Goal: Information Seeking & Learning: Learn about a topic

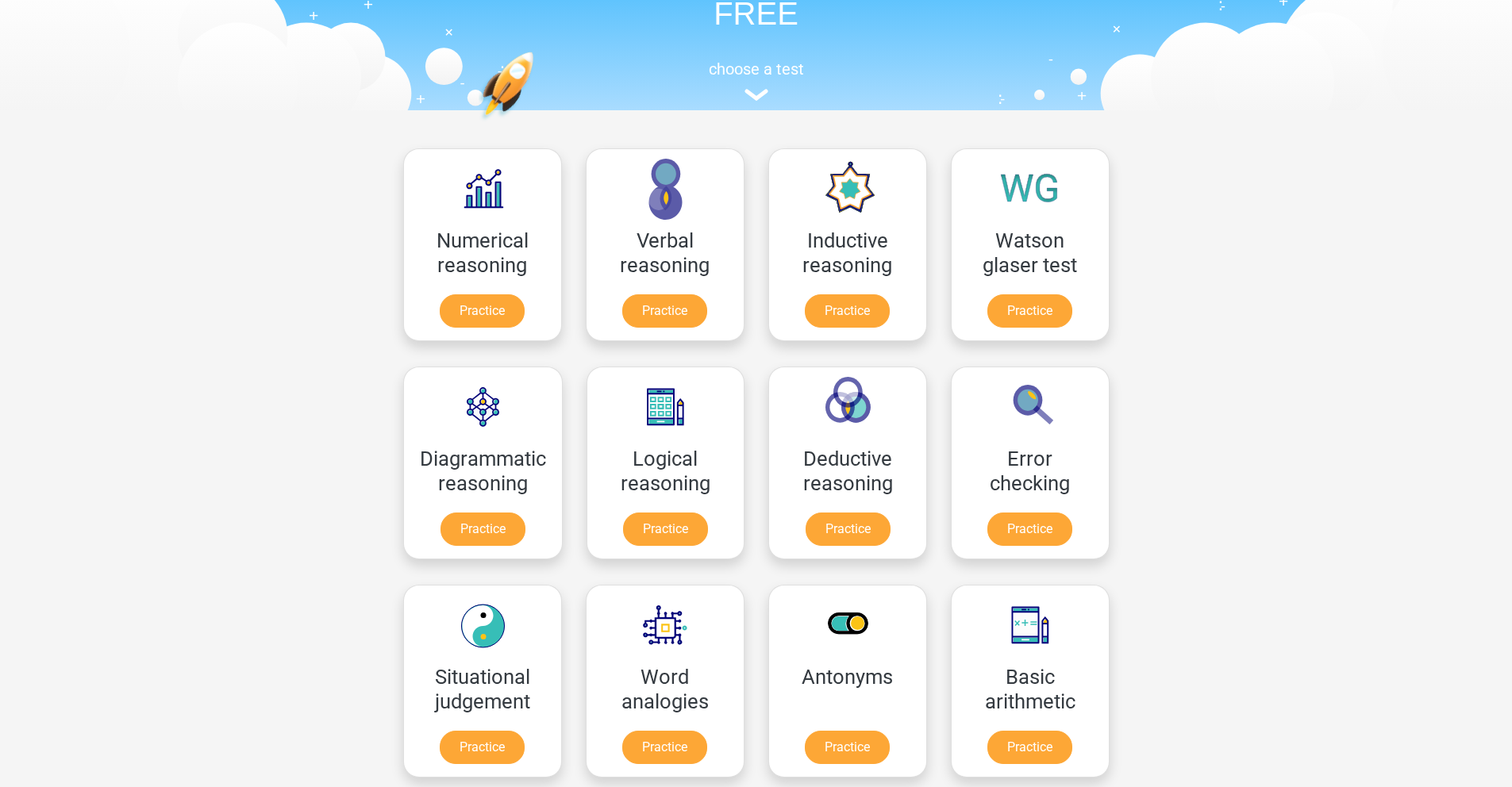
scroll to position [126, 0]
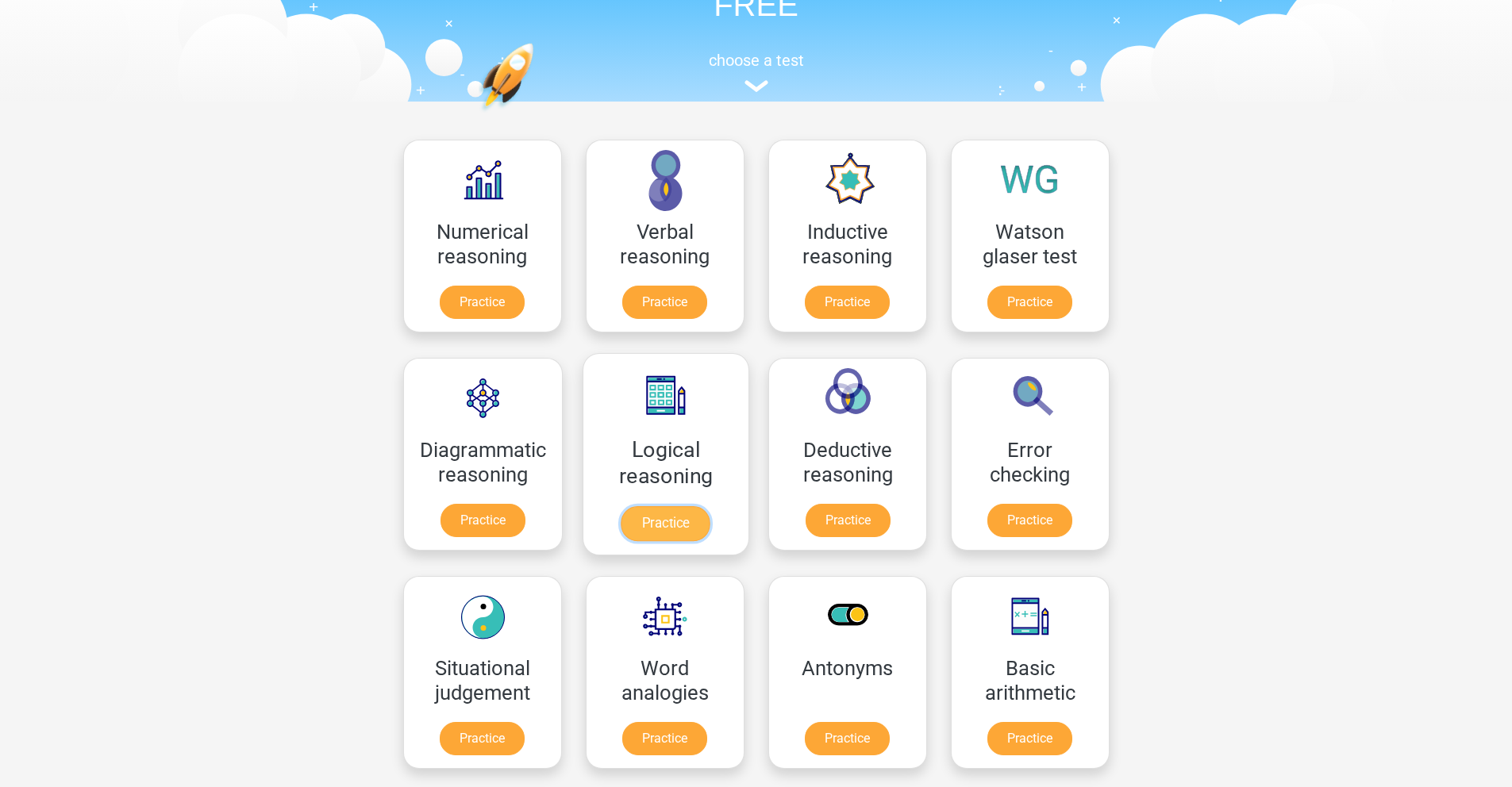
click at [647, 520] on link "Practice" at bounding box center [665, 524] width 89 height 35
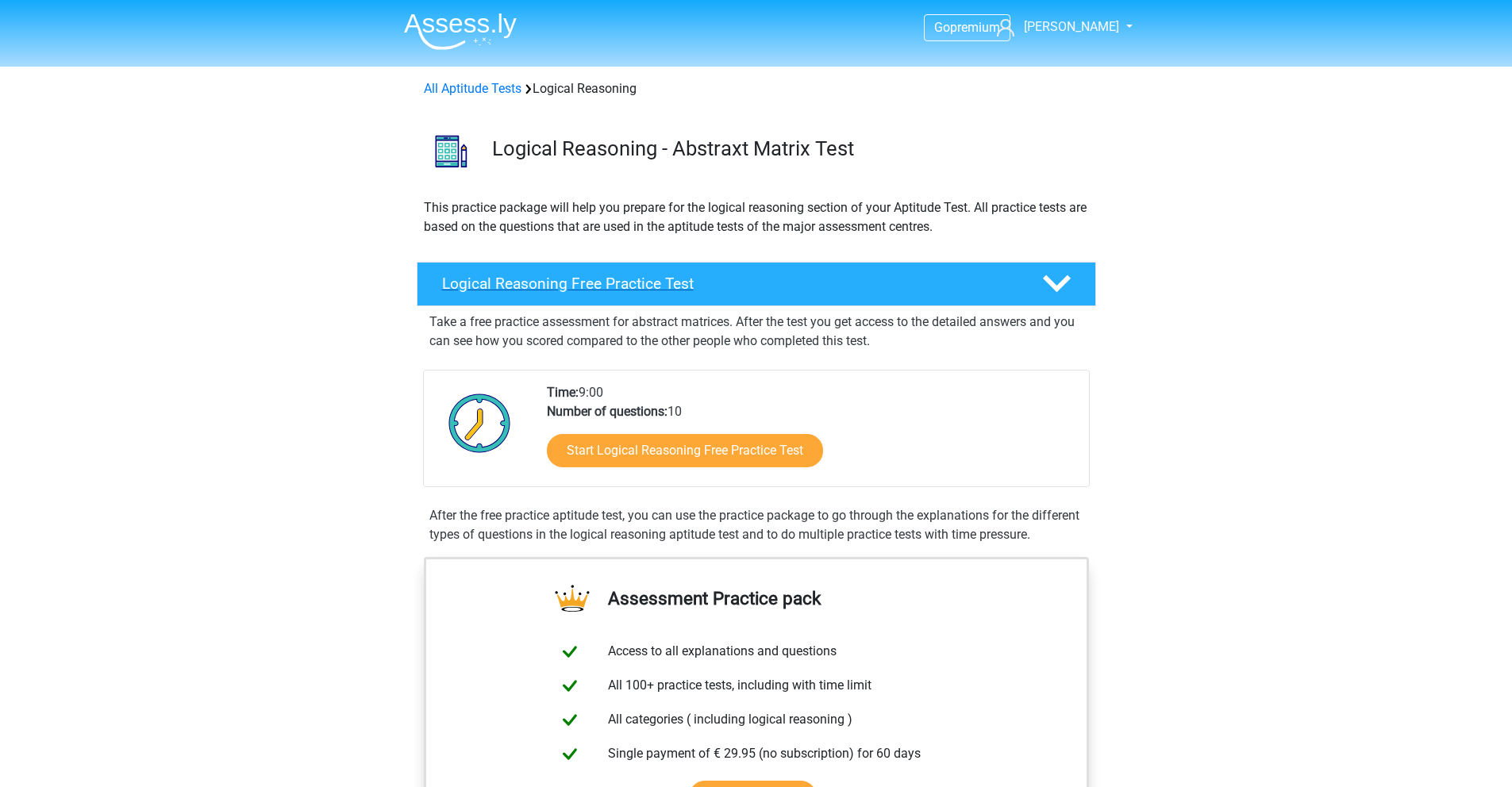
click at [938, 277] on h4 "Logical Reasoning Free Practice Test" at bounding box center [729, 284] width 575 height 18
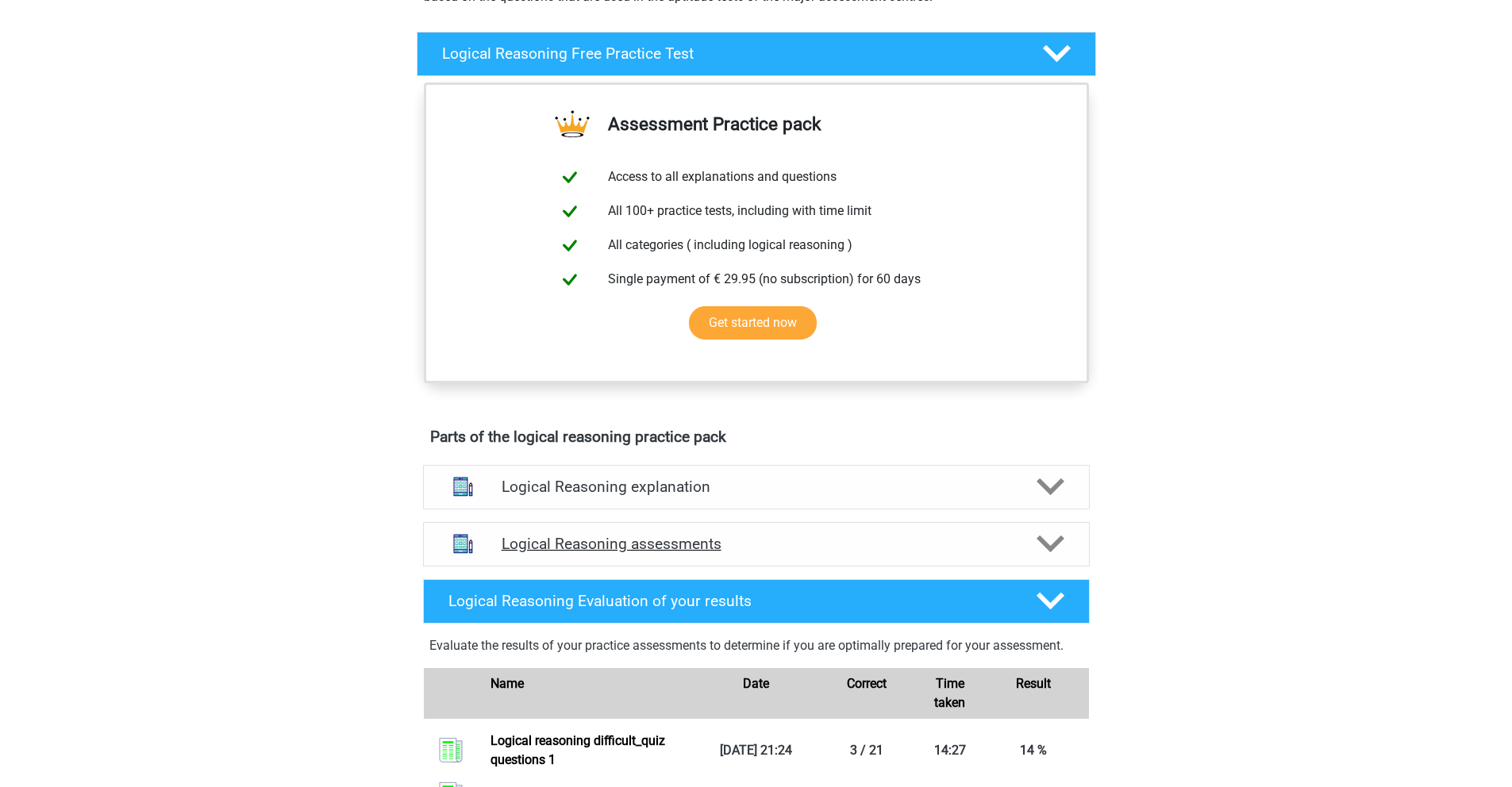
click at [1056, 536] on icon at bounding box center [1050, 543] width 27 height 27
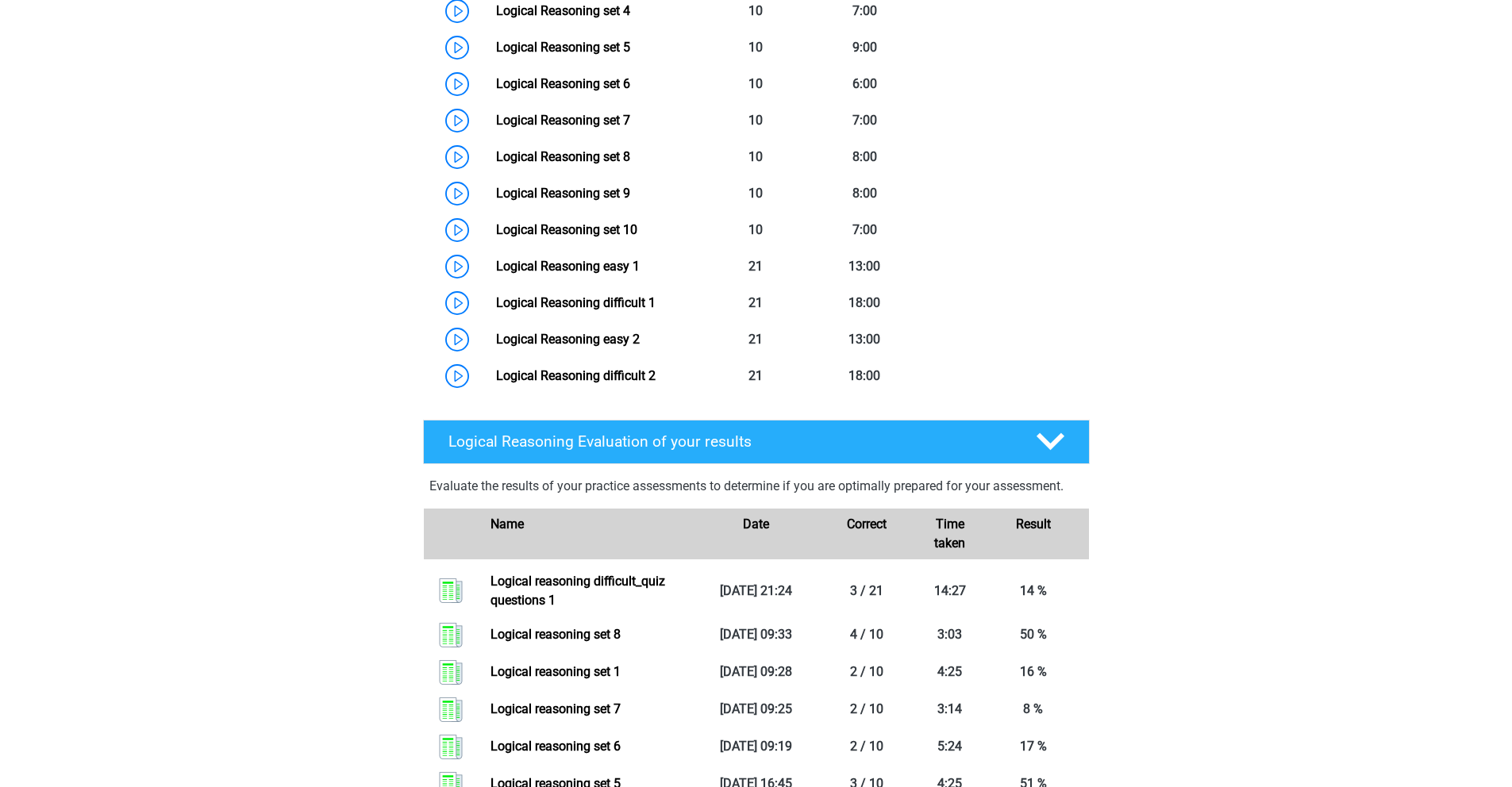
scroll to position [963, 0]
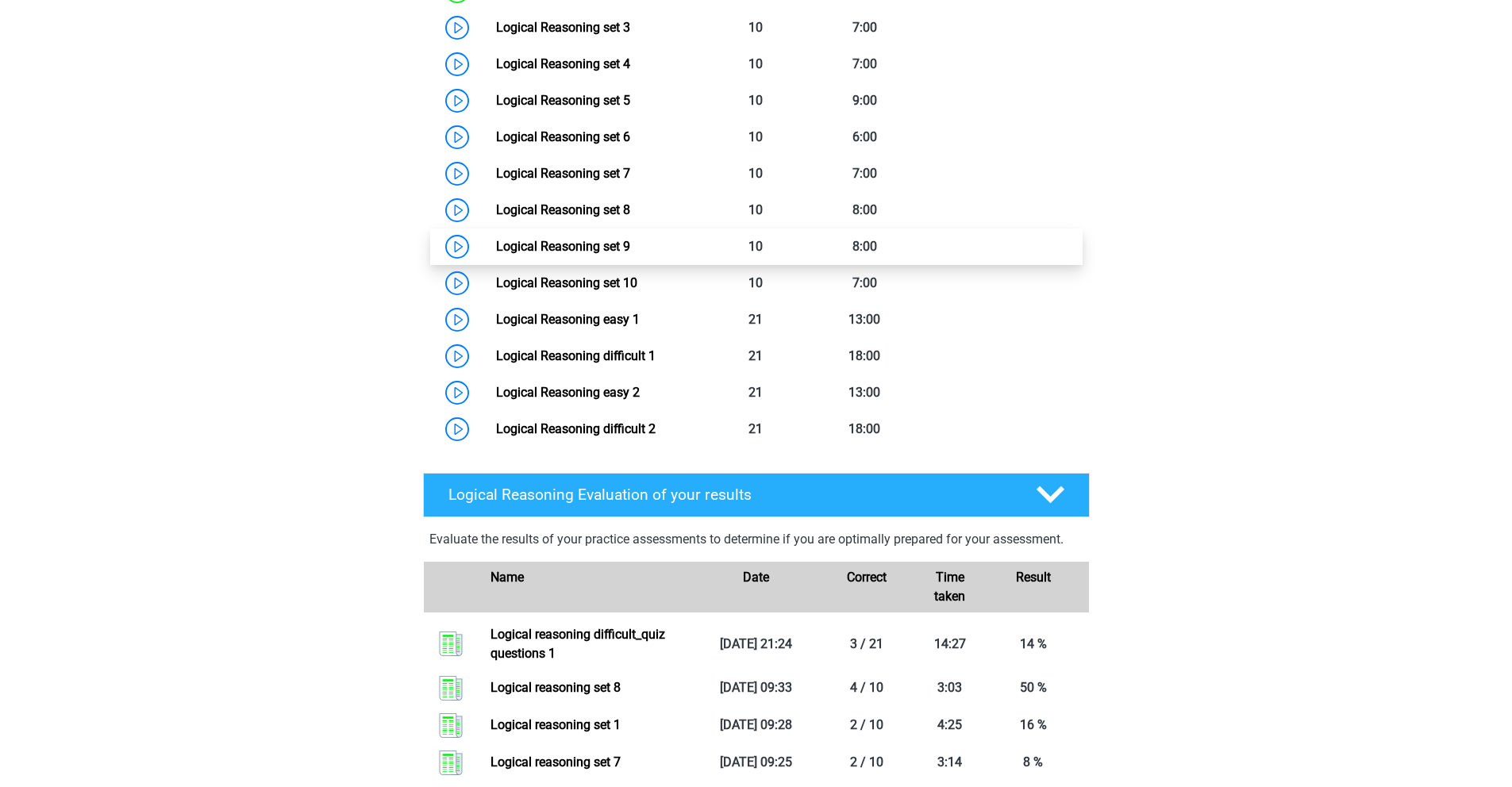
click at [568, 248] on link "Logical Reasoning set 9" at bounding box center [563, 246] width 134 height 15
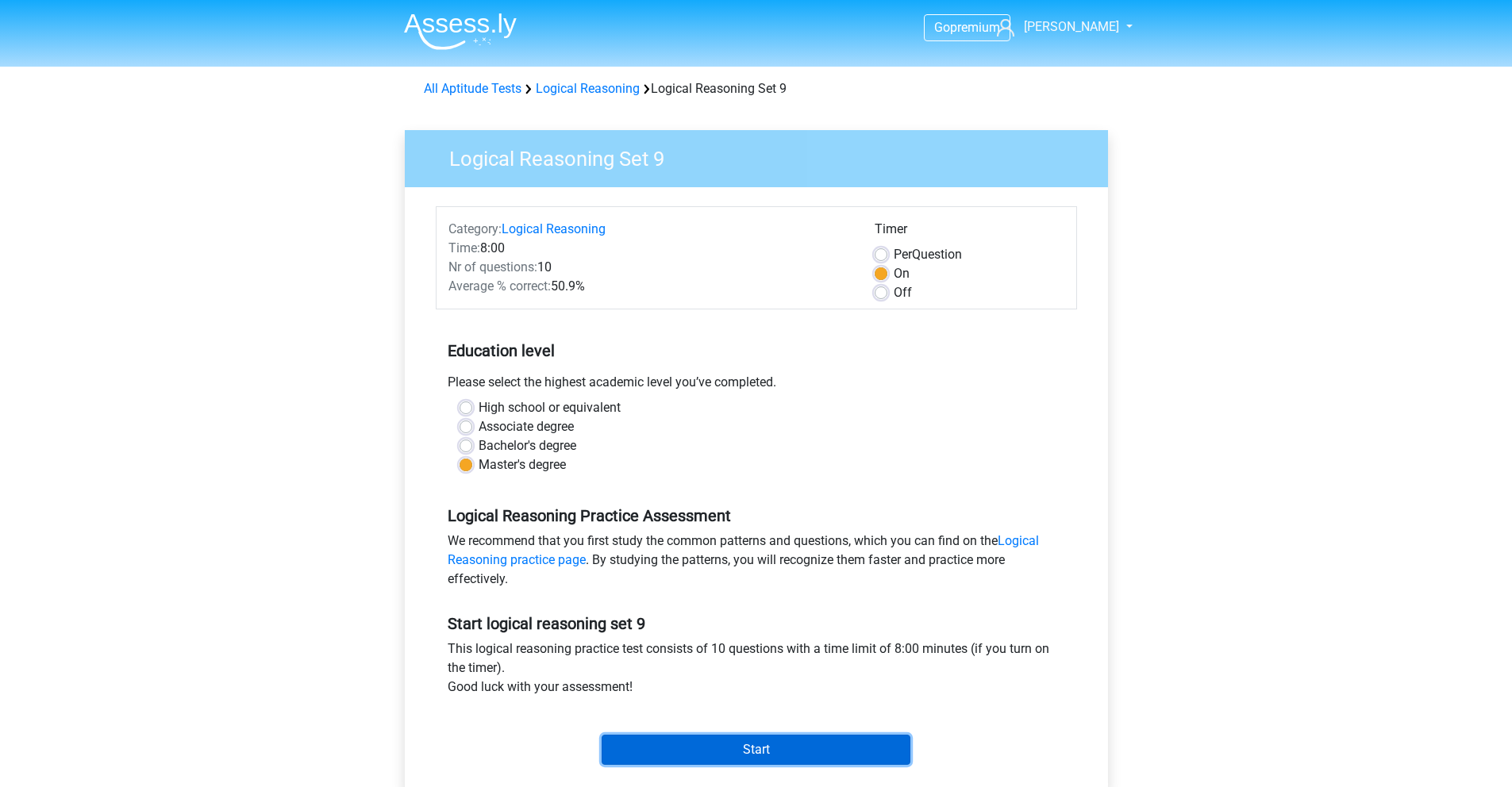
click at [697, 743] on input "Start" at bounding box center [756, 750] width 309 height 30
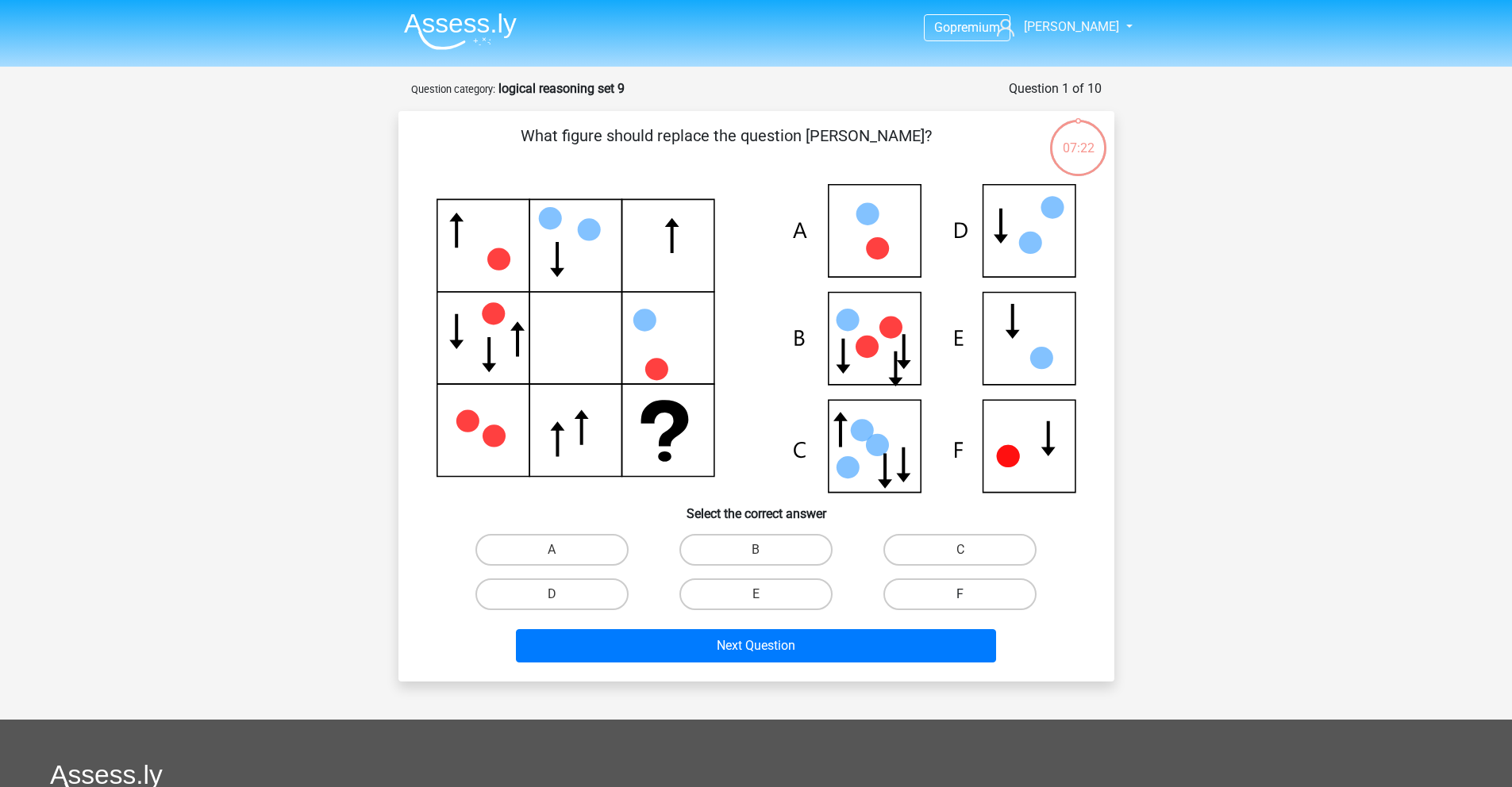
click at [974, 605] on label "F" at bounding box center [960, 594] width 153 height 32
click at [971, 605] on input "F" at bounding box center [965, 600] width 10 height 10
radio input "true"
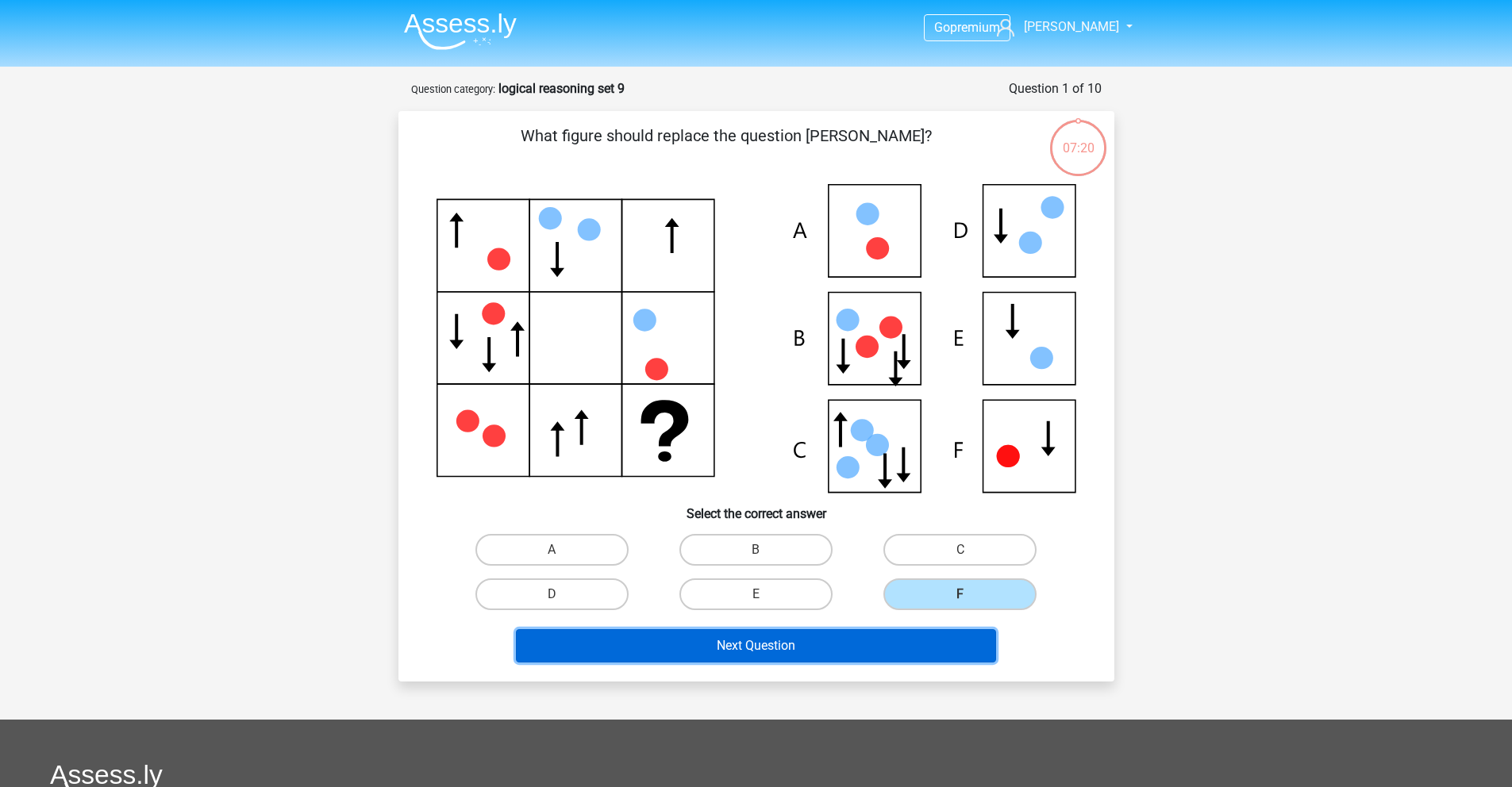
click at [879, 647] on button "Next Question" at bounding box center [756, 646] width 480 height 33
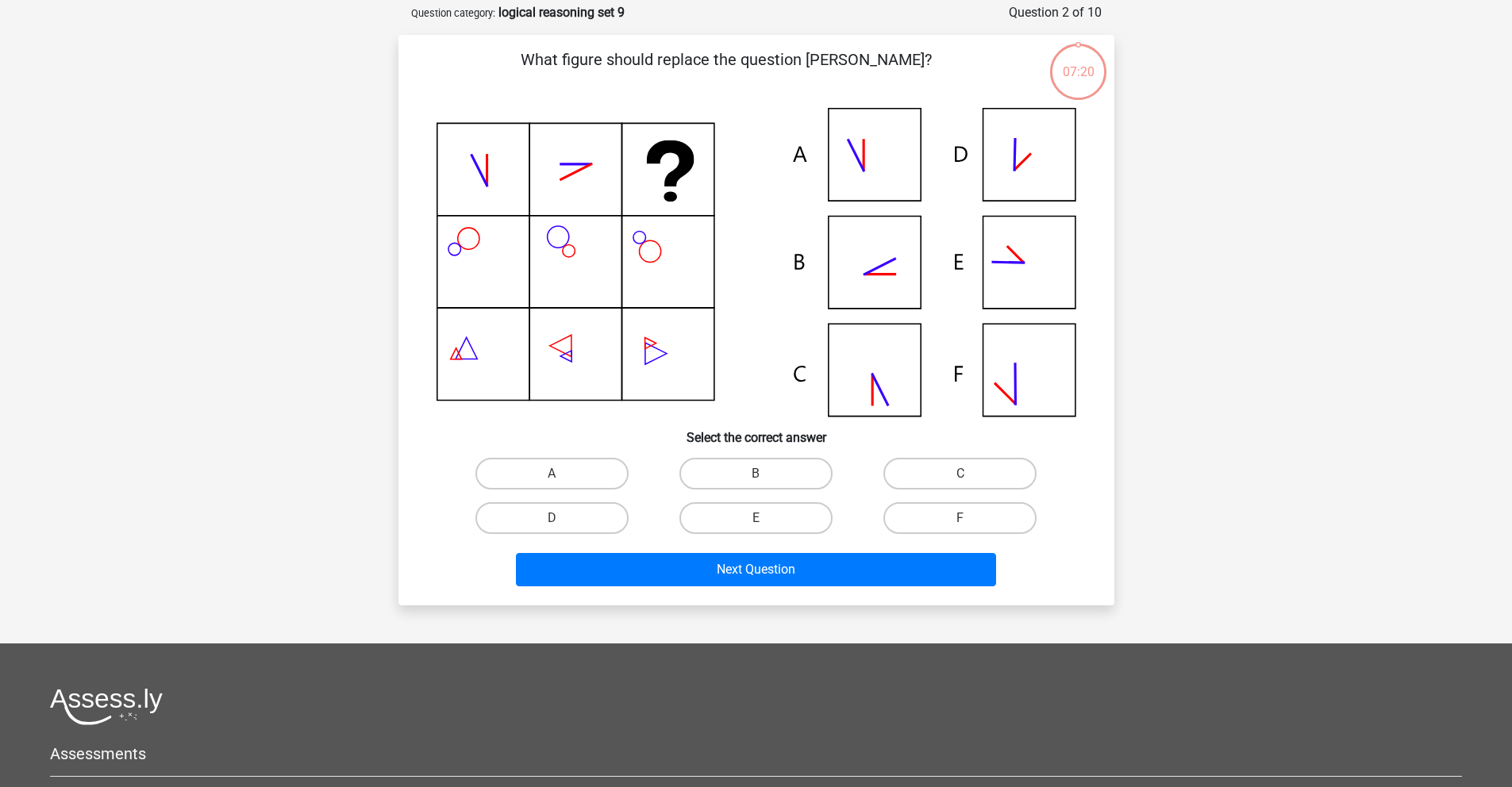
scroll to position [79, 0]
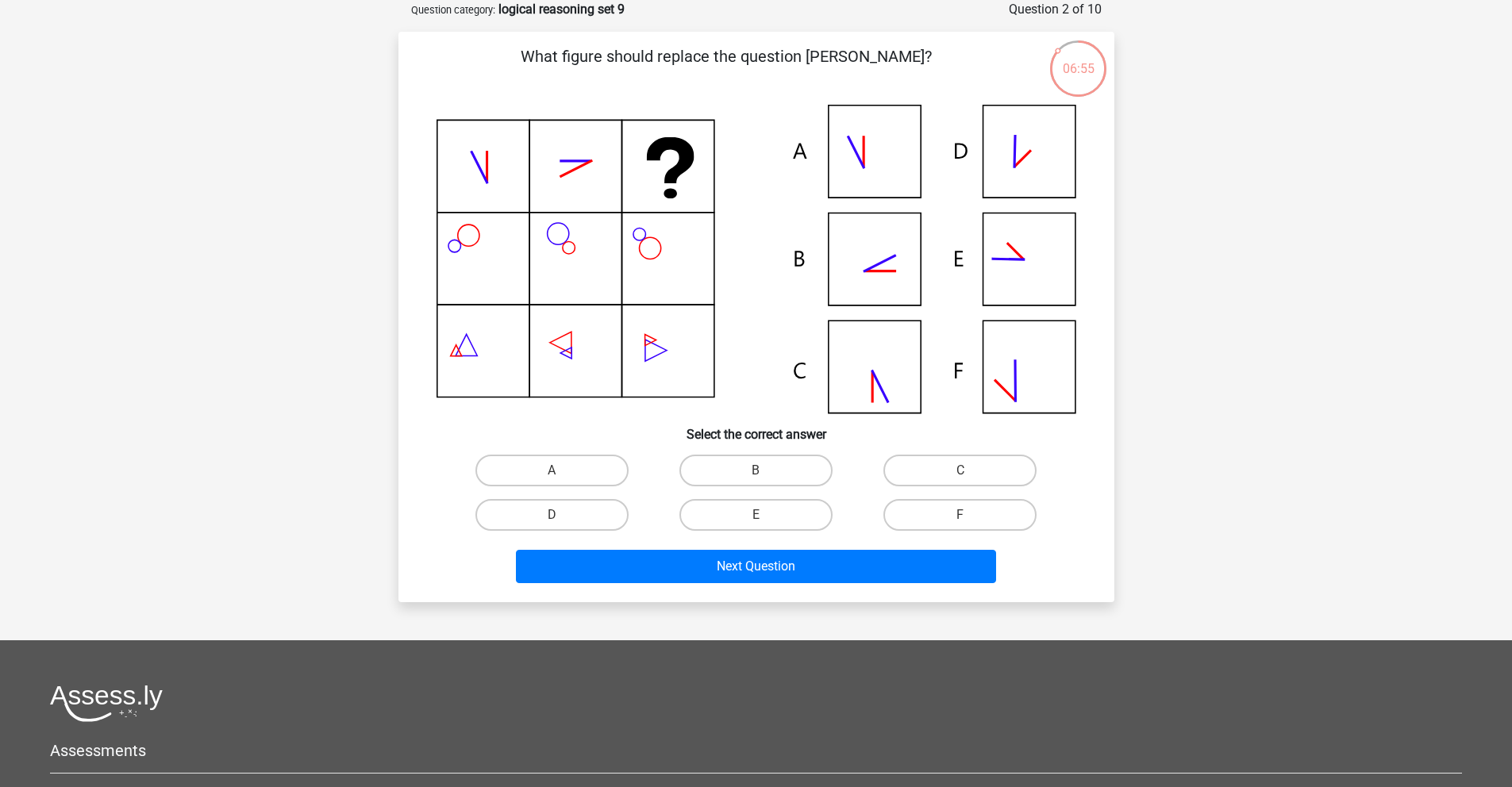
click at [877, 393] on icon at bounding box center [756, 259] width 640 height 309
click at [943, 476] on label "C" at bounding box center [960, 471] width 153 height 32
click at [960, 476] on input "C" at bounding box center [965, 476] width 10 height 10
radio input "true"
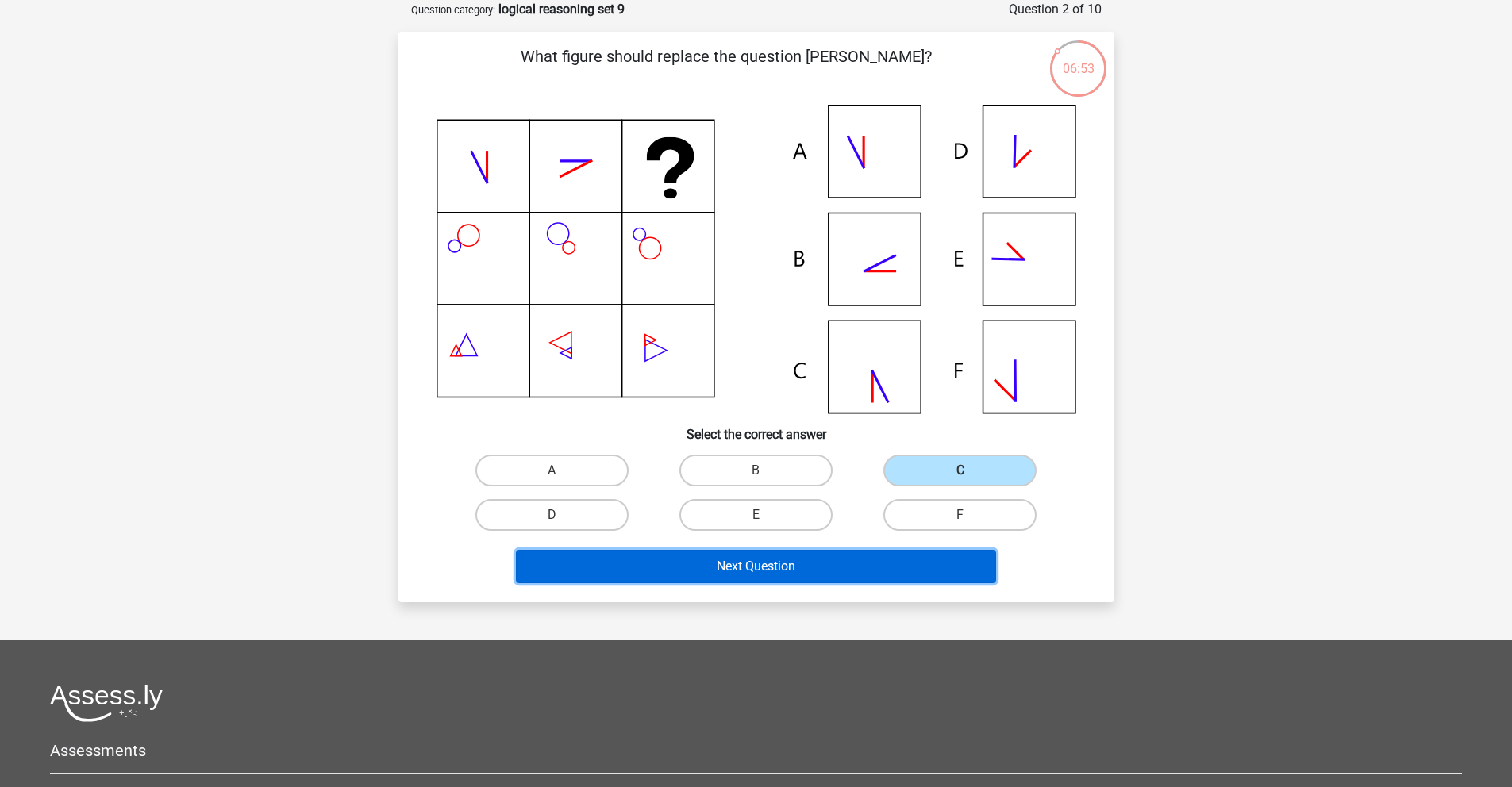
click at [768, 581] on button "Next Question" at bounding box center [756, 567] width 480 height 33
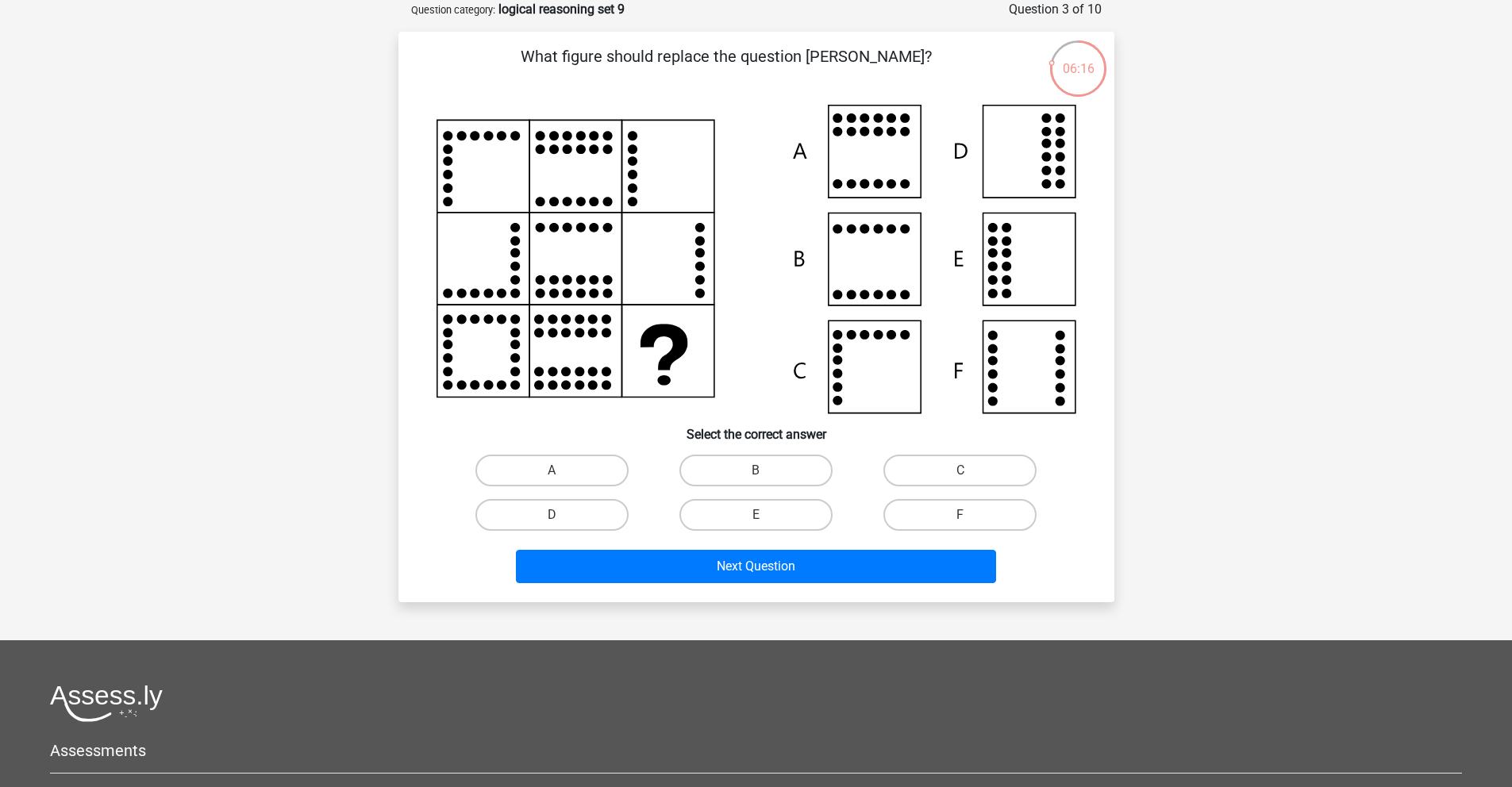
click at [1048, 351] on icon at bounding box center [756, 259] width 640 height 309
click at [939, 511] on label "F" at bounding box center [960, 515] width 153 height 32
click at [960, 515] on input "F" at bounding box center [965, 520] width 10 height 10
radio input "true"
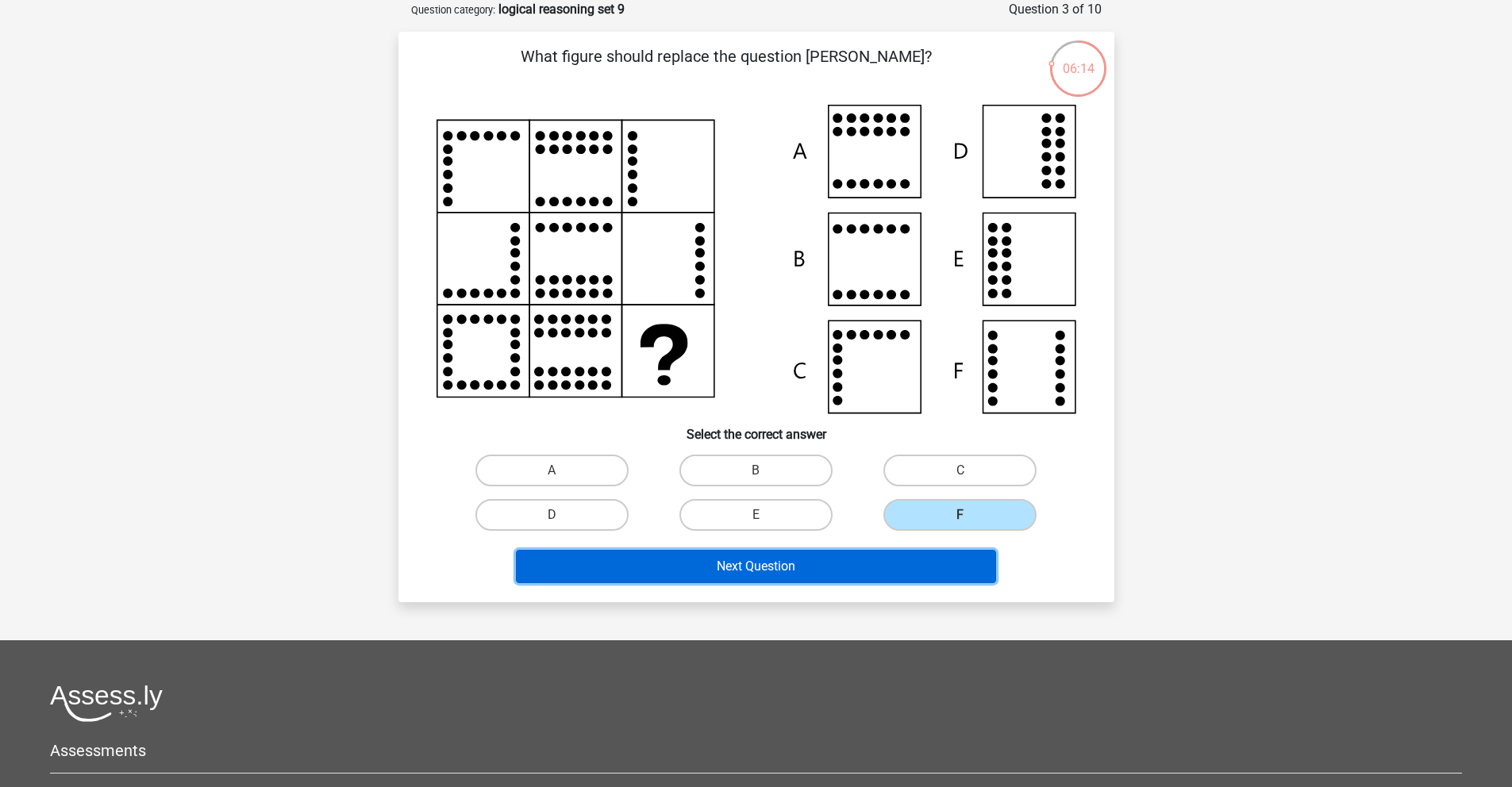
click at [895, 564] on button "Next Question" at bounding box center [756, 567] width 480 height 33
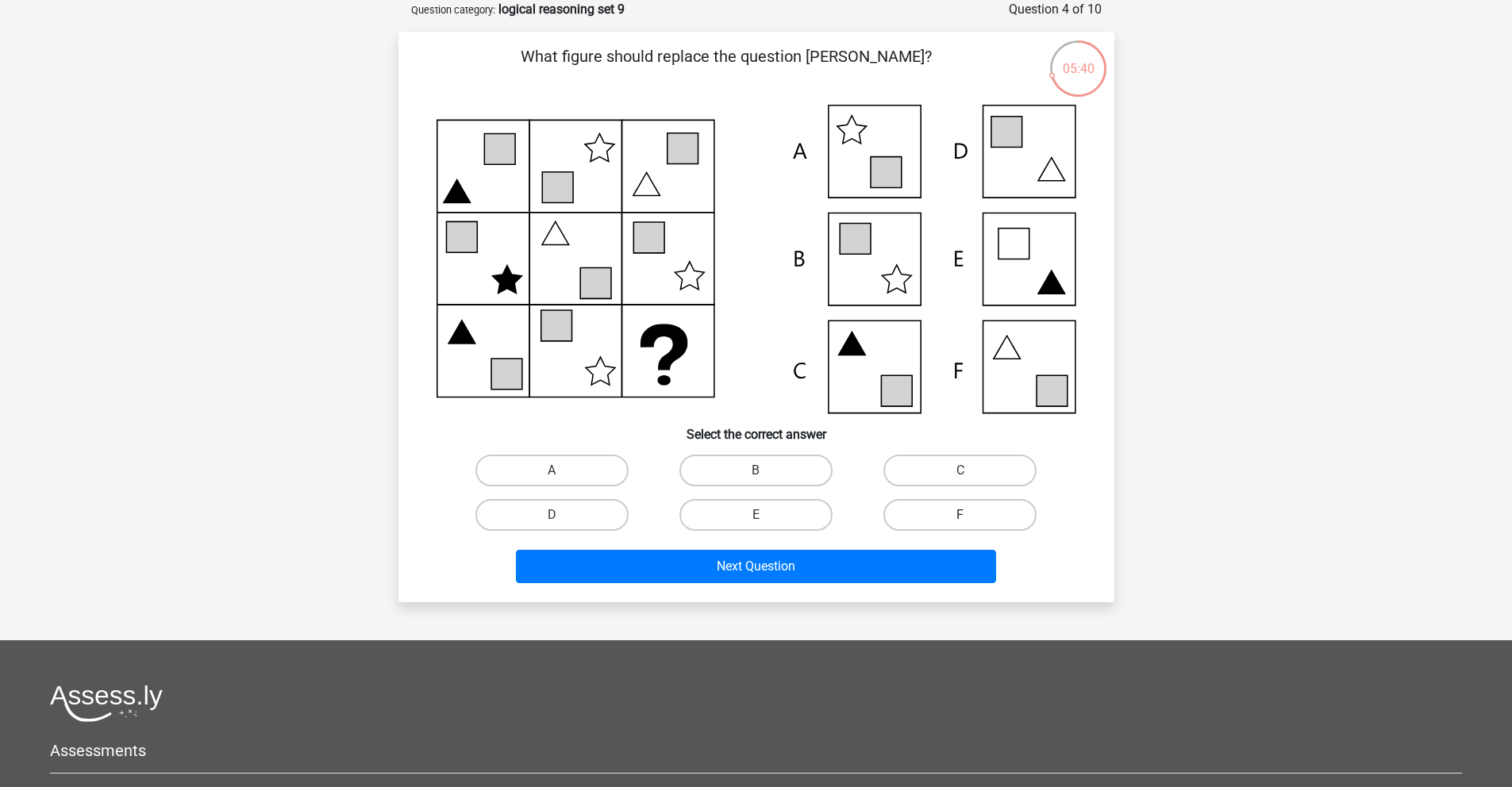
click at [939, 507] on label "F" at bounding box center [960, 515] width 153 height 32
click at [960, 515] on input "F" at bounding box center [965, 520] width 10 height 10
radio input "true"
click at [822, 594] on div "What figure should replace the question mark?" at bounding box center [756, 317] width 716 height 571
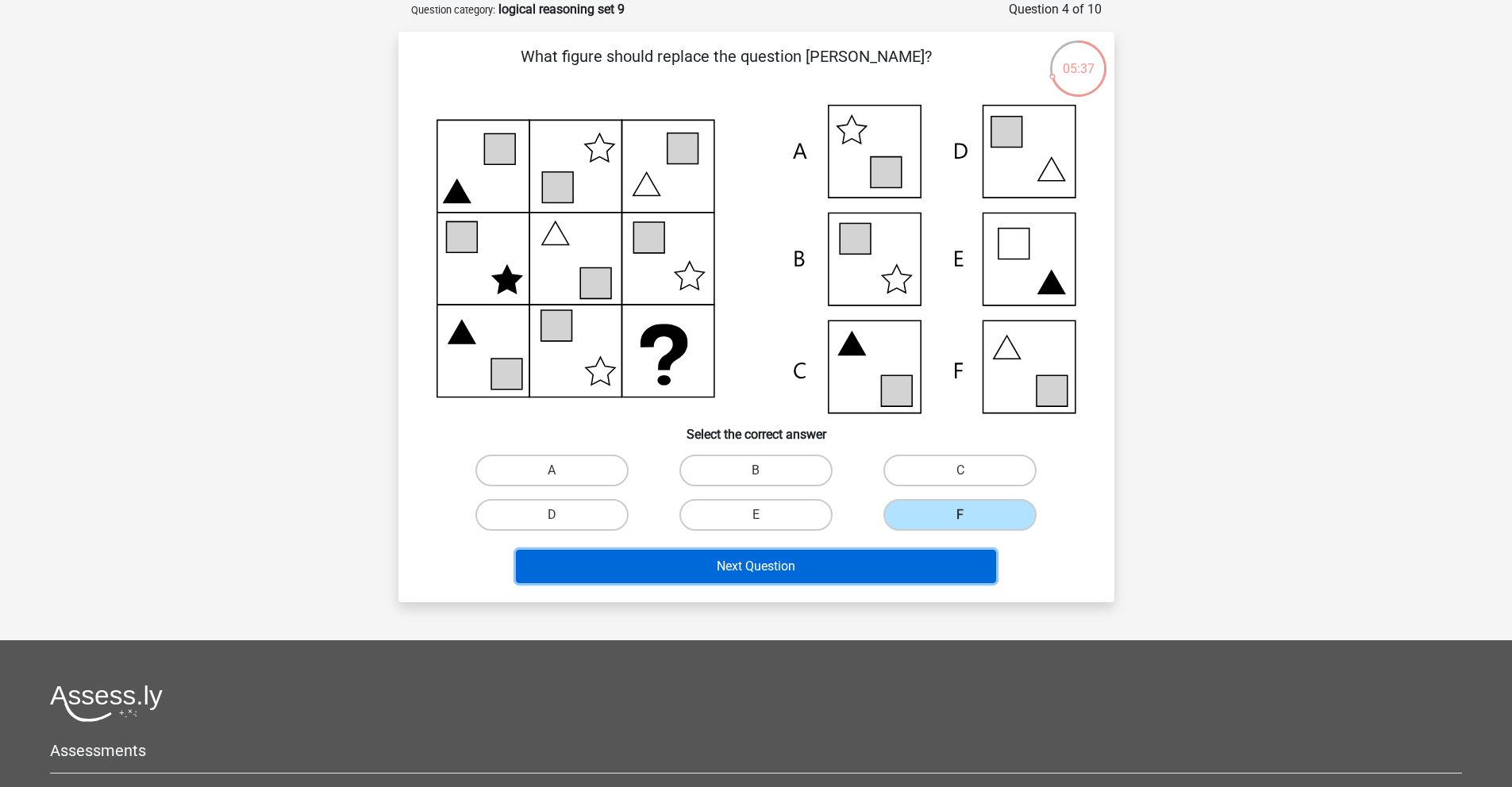
click at [818, 572] on button "Next Question" at bounding box center [756, 567] width 480 height 33
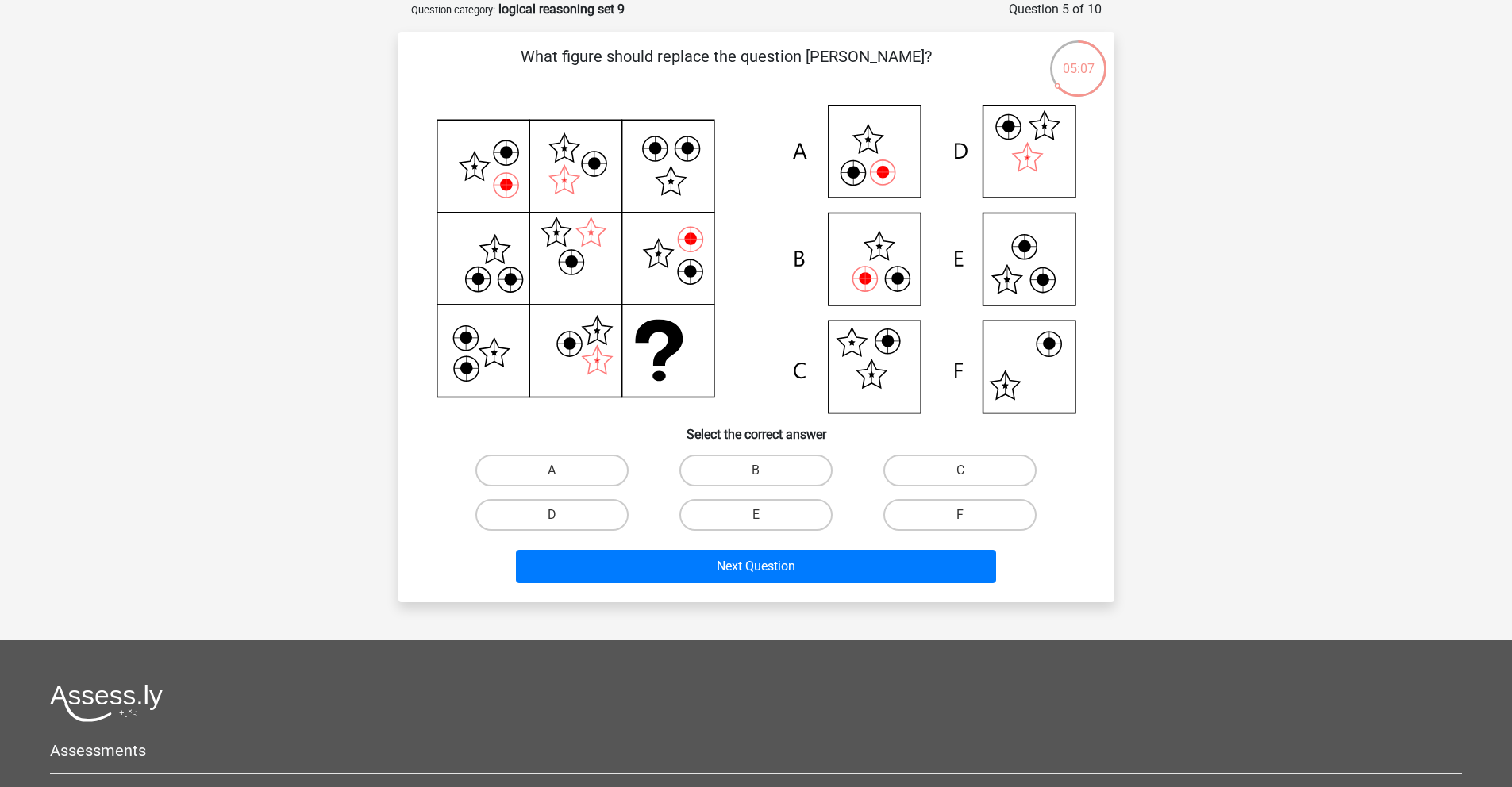
drag, startPoint x: 752, startPoint y: 467, endPoint x: 715, endPoint y: 592, distance: 130.4
click at [752, 467] on label "B" at bounding box center [756, 471] width 153 height 32
click at [756, 471] on input "B" at bounding box center [761, 476] width 10 height 10
radio input "true"
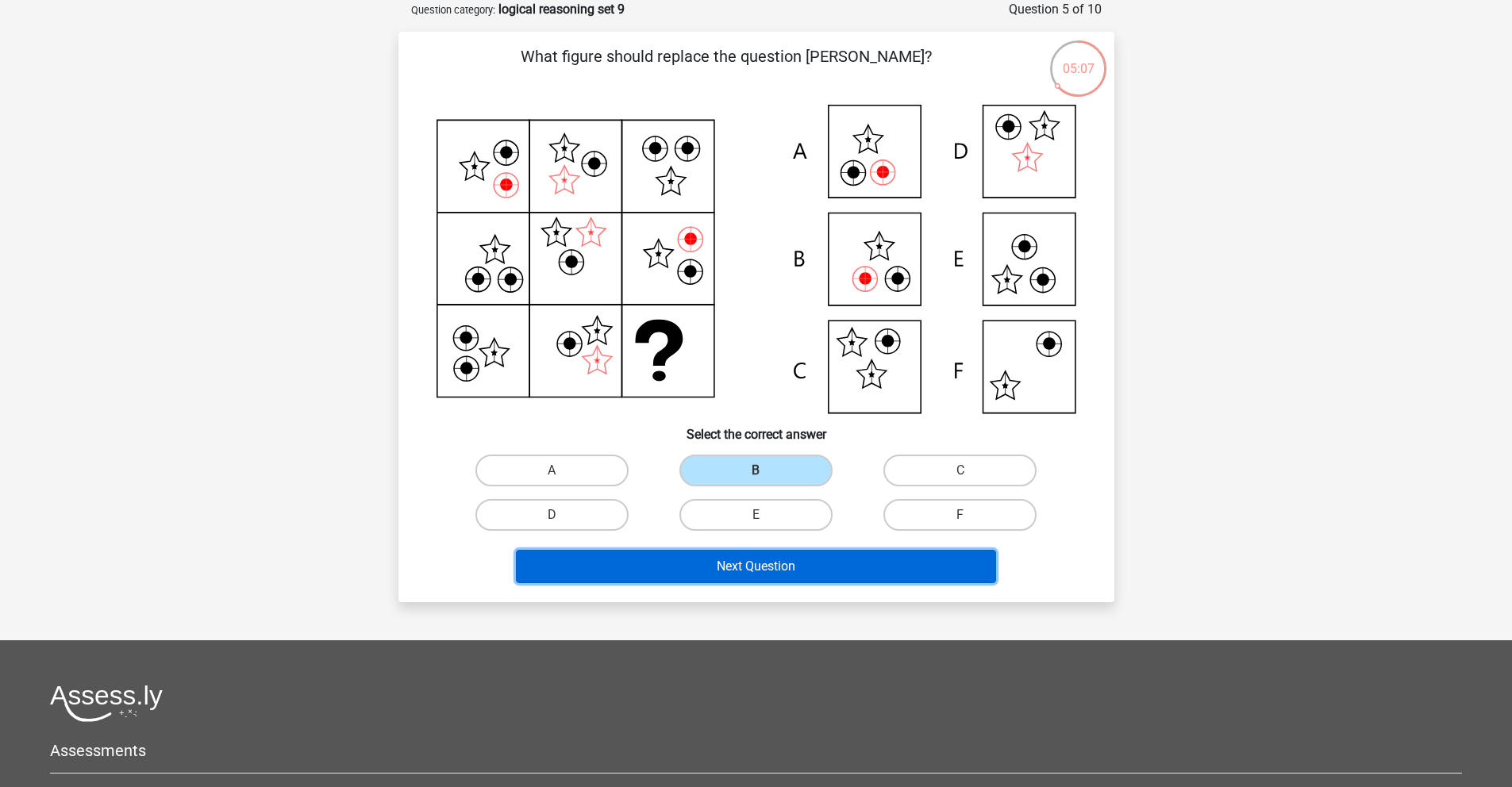
click at [723, 561] on button "Next Question" at bounding box center [756, 567] width 480 height 33
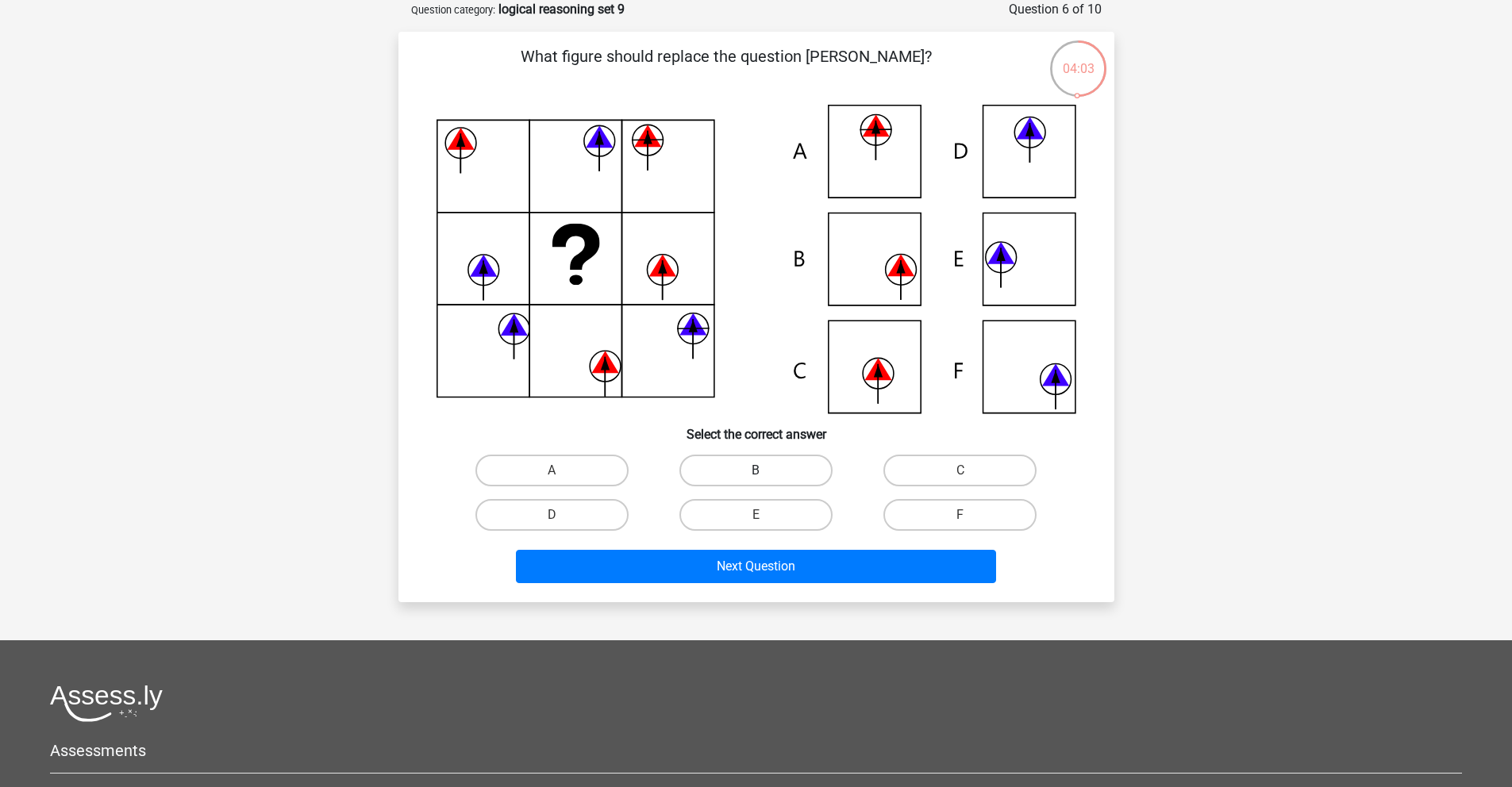
click at [781, 456] on label "B" at bounding box center [756, 471] width 153 height 32
click at [766, 471] on input "B" at bounding box center [761, 476] width 10 height 10
radio input "true"
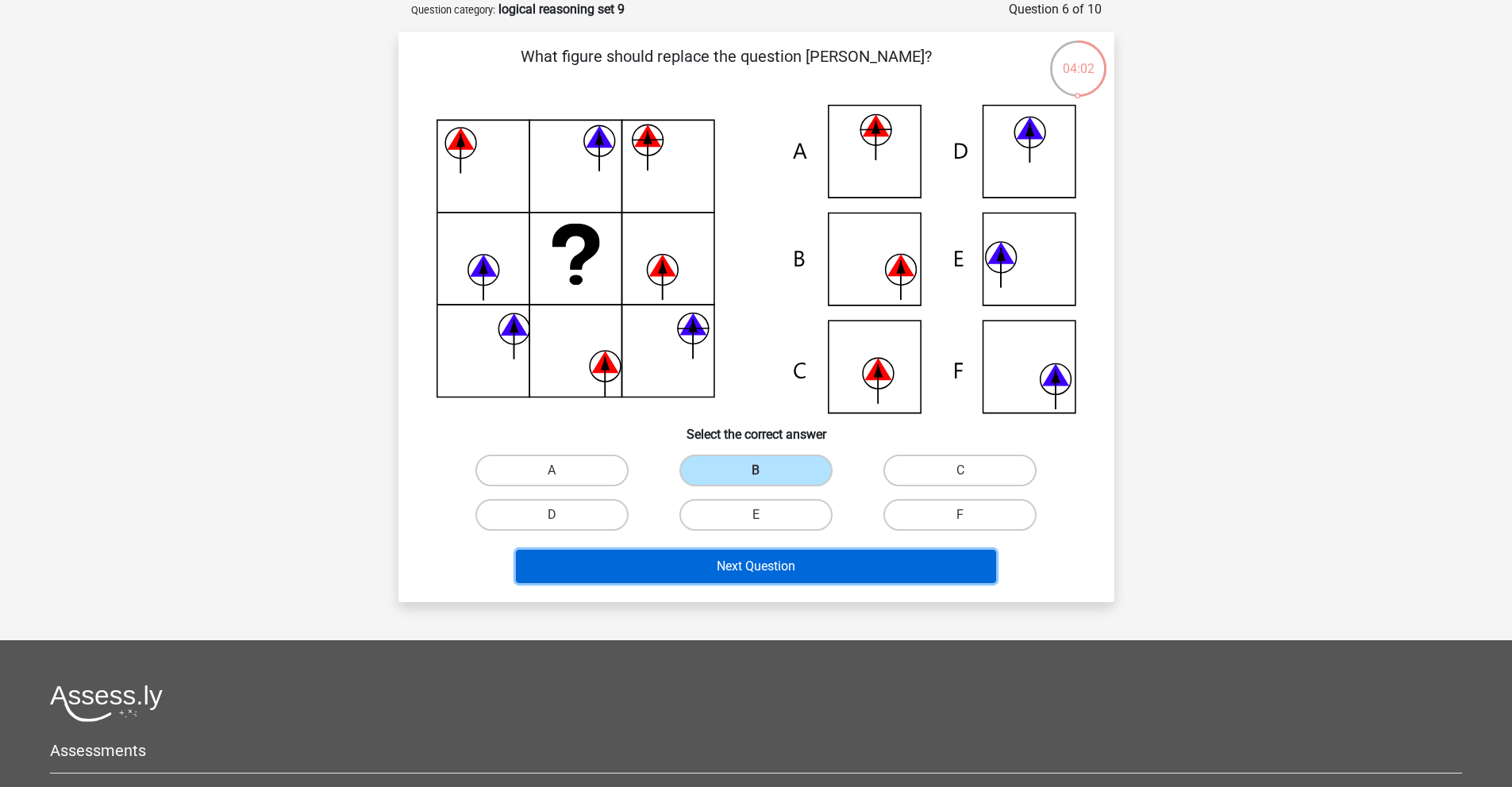
click at [721, 580] on button "Next Question" at bounding box center [756, 567] width 480 height 33
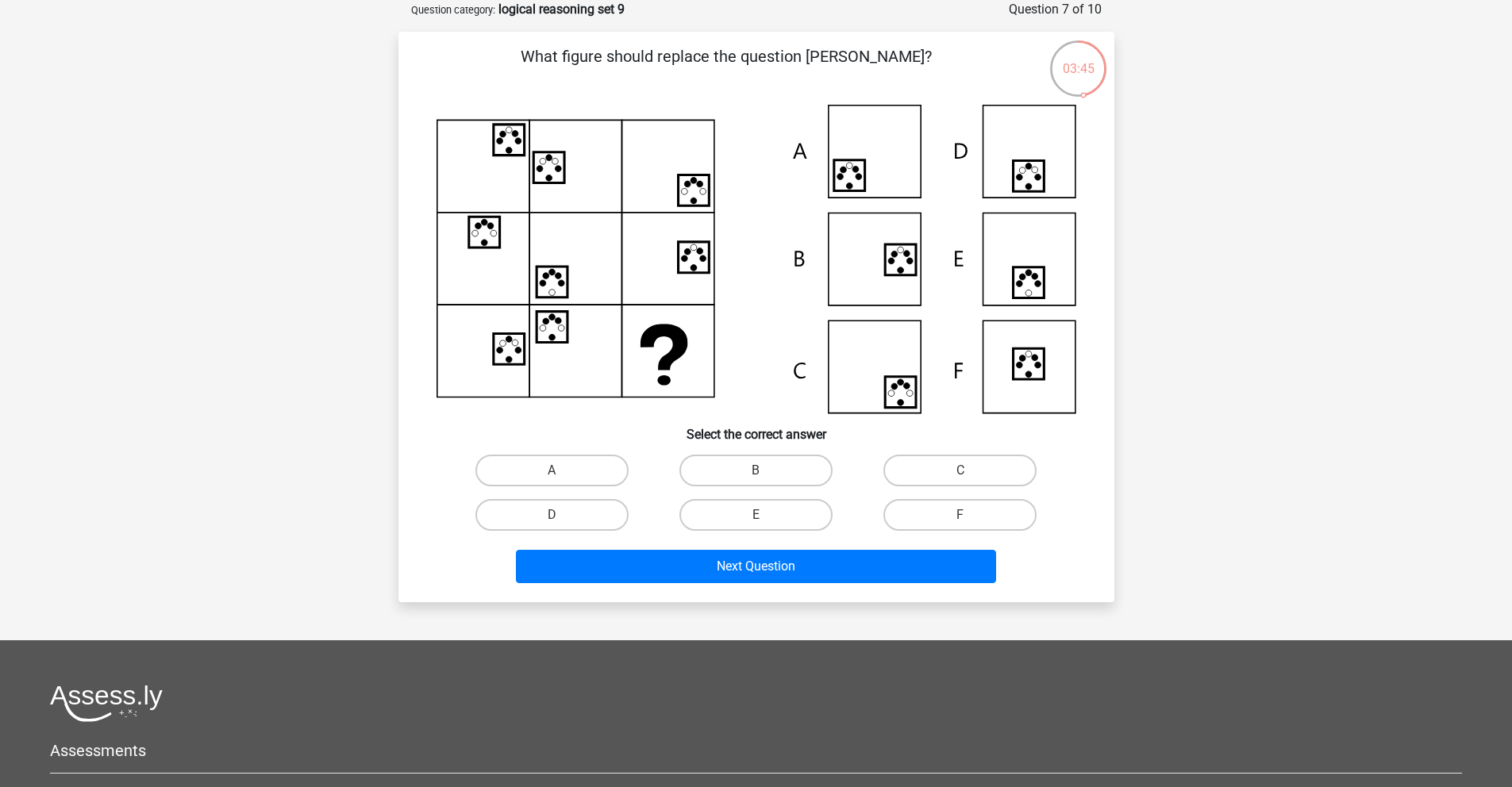
click at [964, 477] on input "C" at bounding box center [965, 476] width 10 height 10
radio input "true"
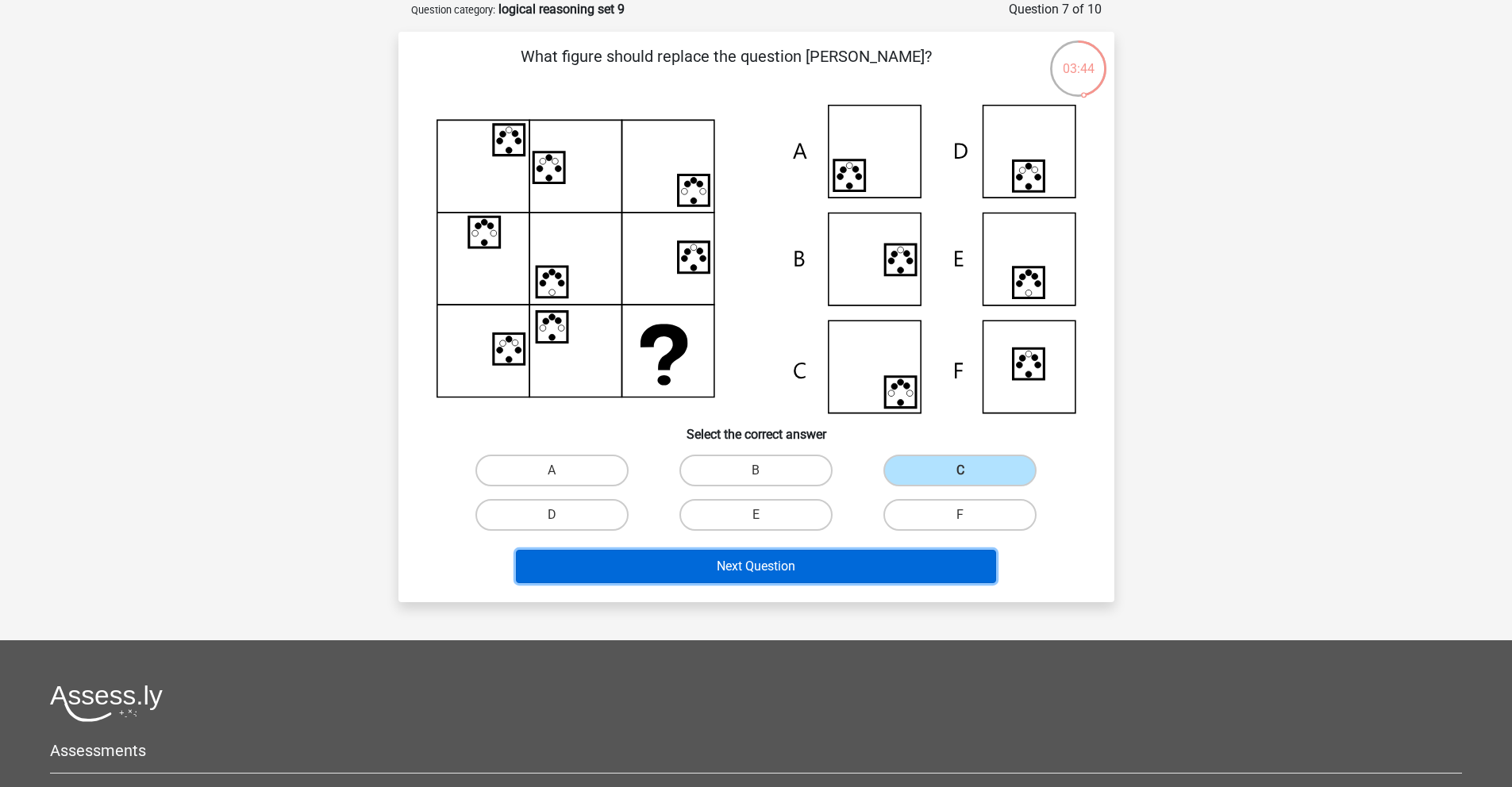
click at [828, 572] on button "Next Question" at bounding box center [756, 567] width 480 height 33
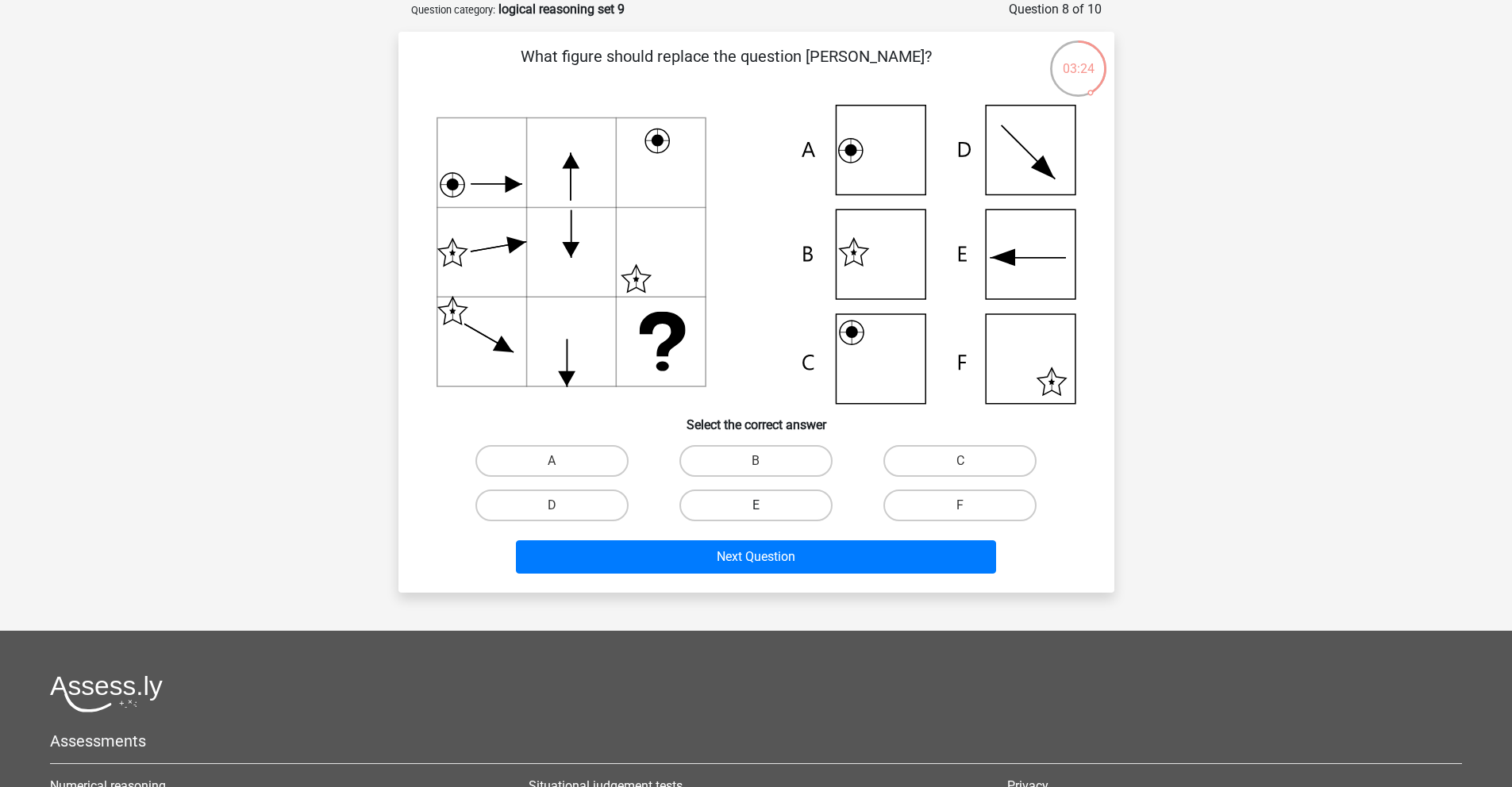
click at [776, 517] on label "E" at bounding box center [756, 506] width 153 height 32
click at [766, 516] on input "E" at bounding box center [761, 511] width 10 height 10
radio input "true"
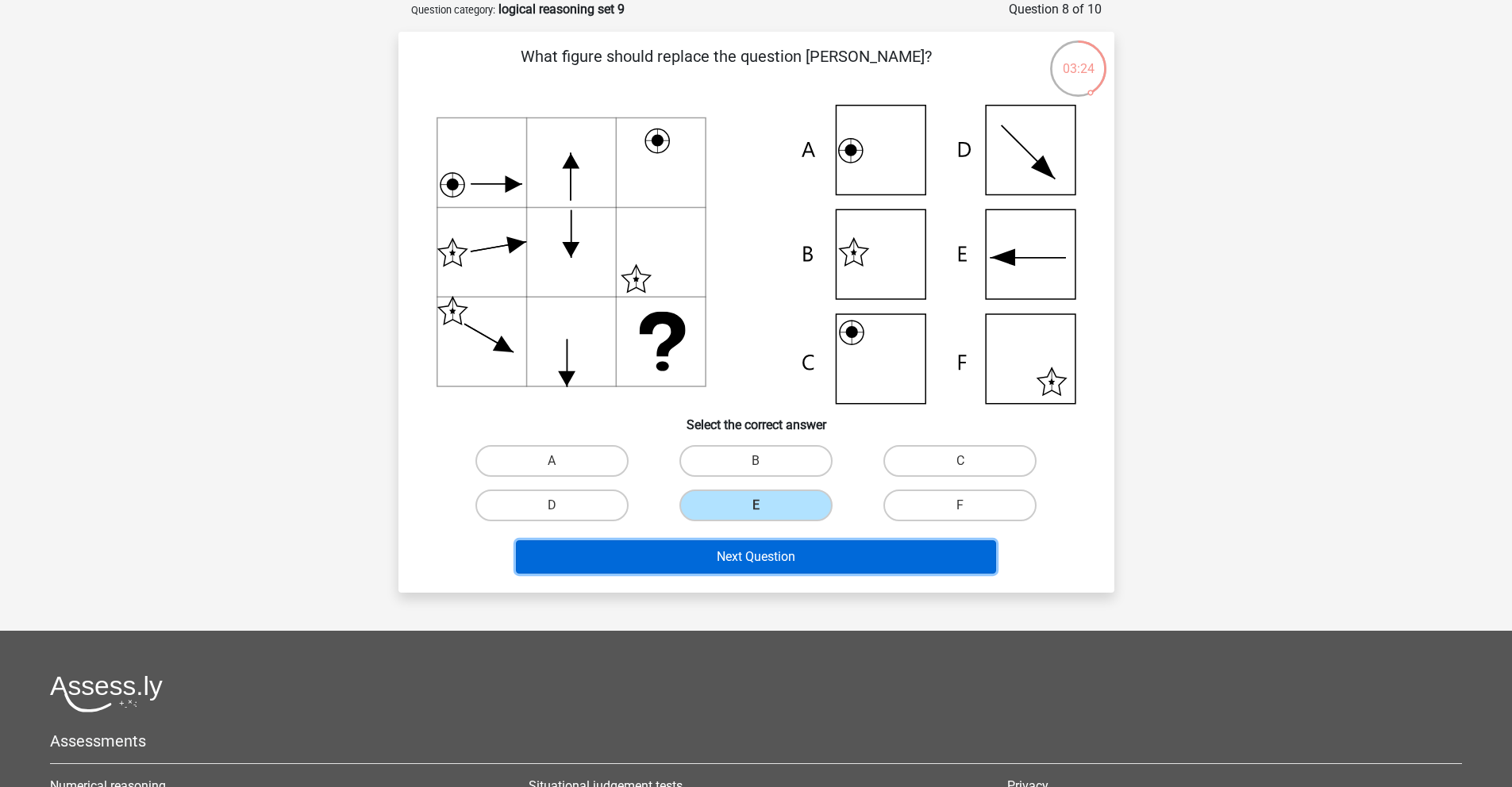
click at [746, 571] on button "Next Question" at bounding box center [756, 557] width 480 height 33
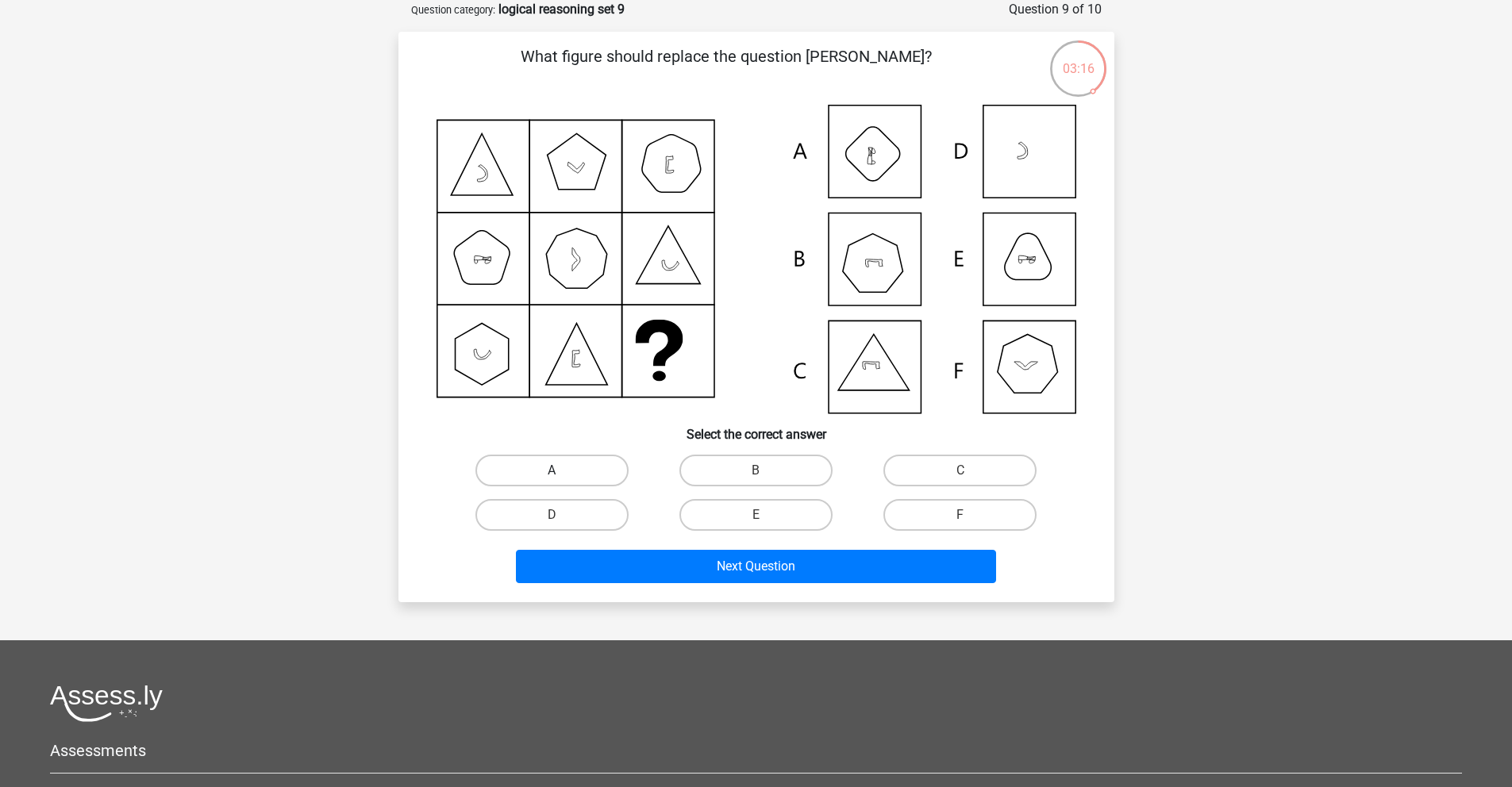
click at [599, 476] on label "A" at bounding box center [552, 471] width 153 height 32
click at [562, 476] on input "A" at bounding box center [557, 476] width 10 height 10
radio input "true"
click at [723, 589] on div "Next Question" at bounding box center [756, 570] width 612 height 40
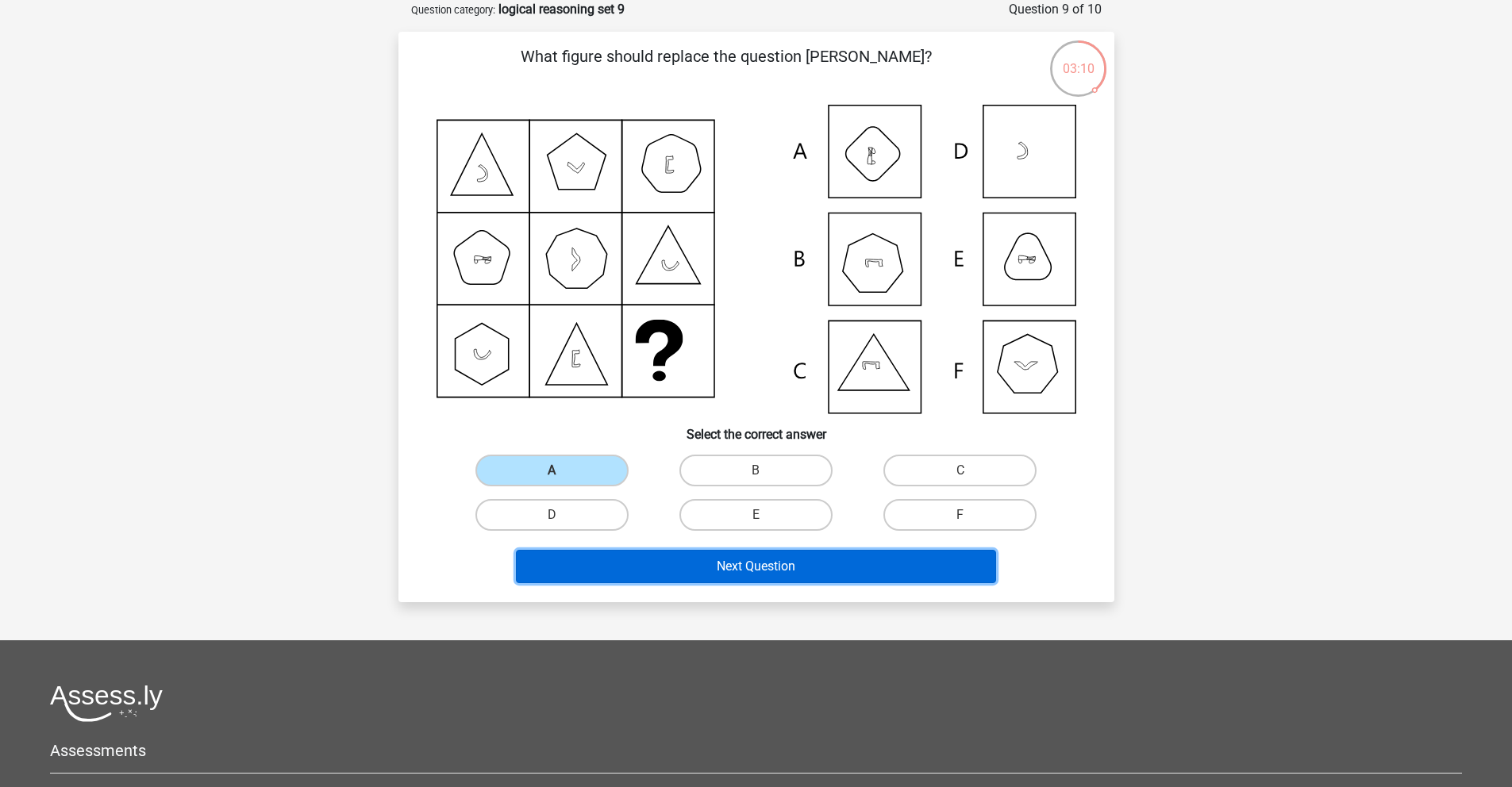
click at [725, 570] on button "Next Question" at bounding box center [756, 567] width 480 height 33
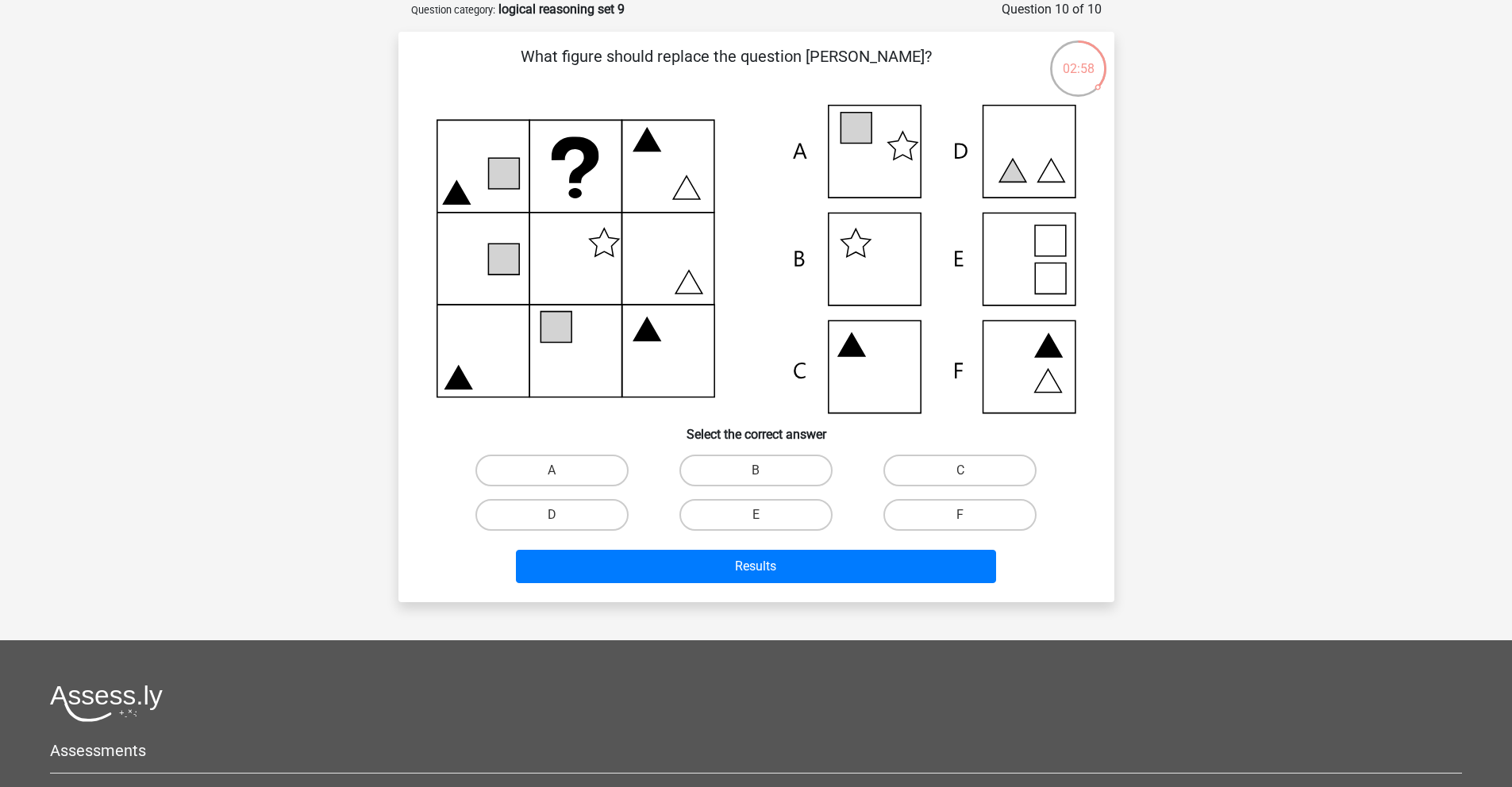
click at [877, 166] on icon at bounding box center [756, 259] width 640 height 309
click at [596, 483] on label "A" at bounding box center [552, 471] width 153 height 32
click at [562, 481] on input "A" at bounding box center [557, 476] width 10 height 10
radio input "true"
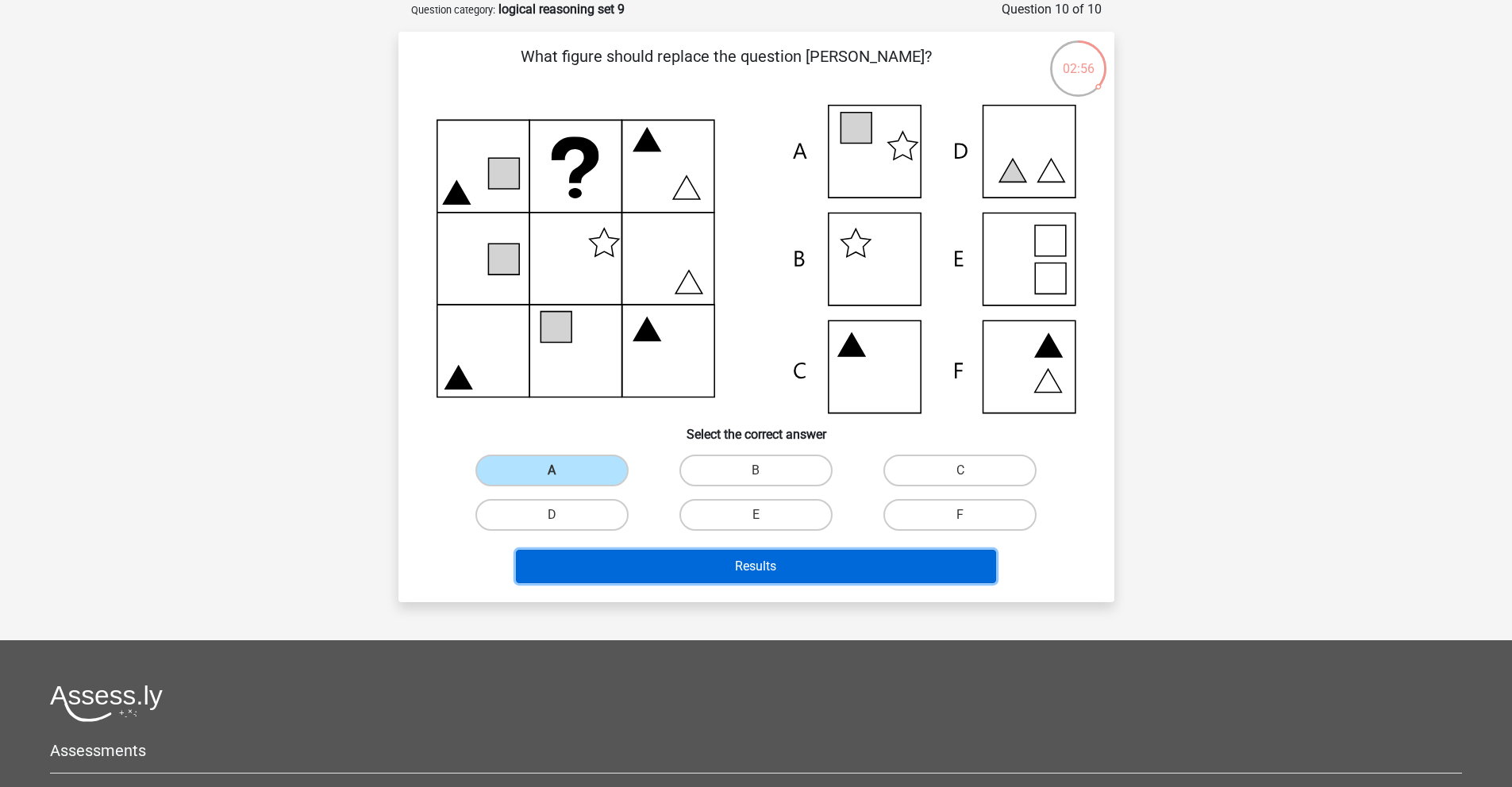
click at [692, 575] on button "Results" at bounding box center [756, 567] width 480 height 33
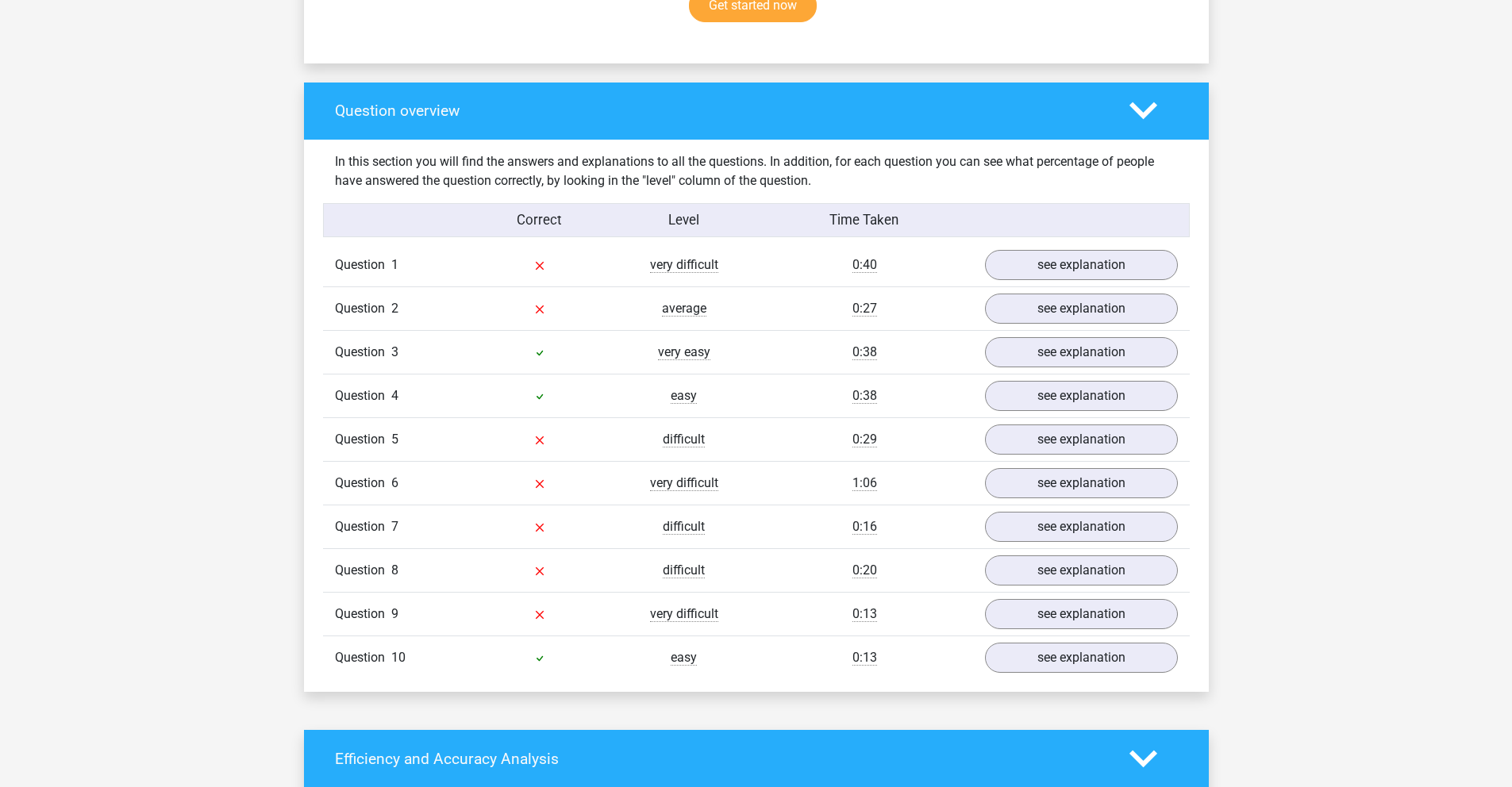
scroll to position [1113, 0]
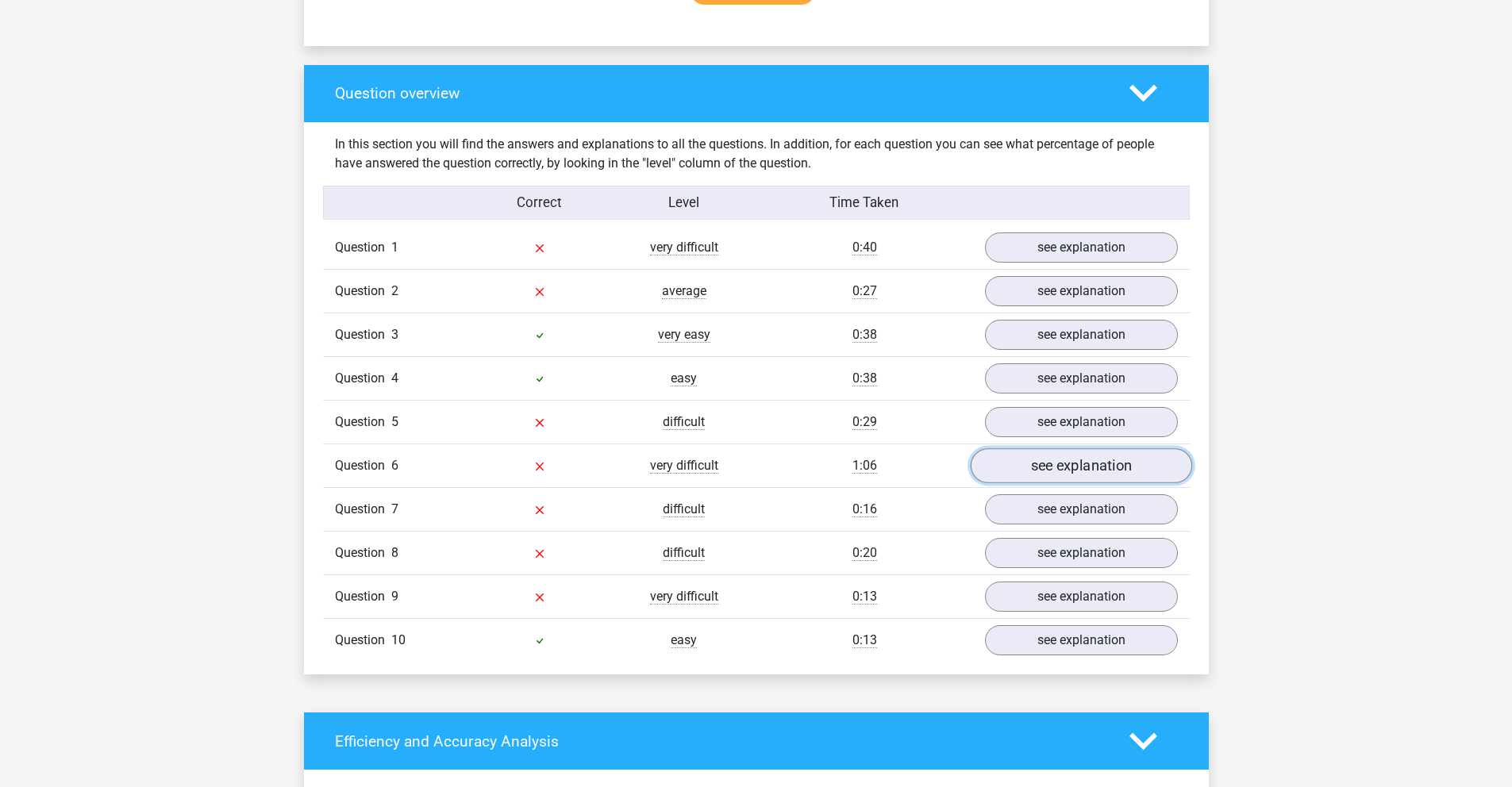
click at [1083, 465] on link "see explanation" at bounding box center [1081, 466] width 221 height 35
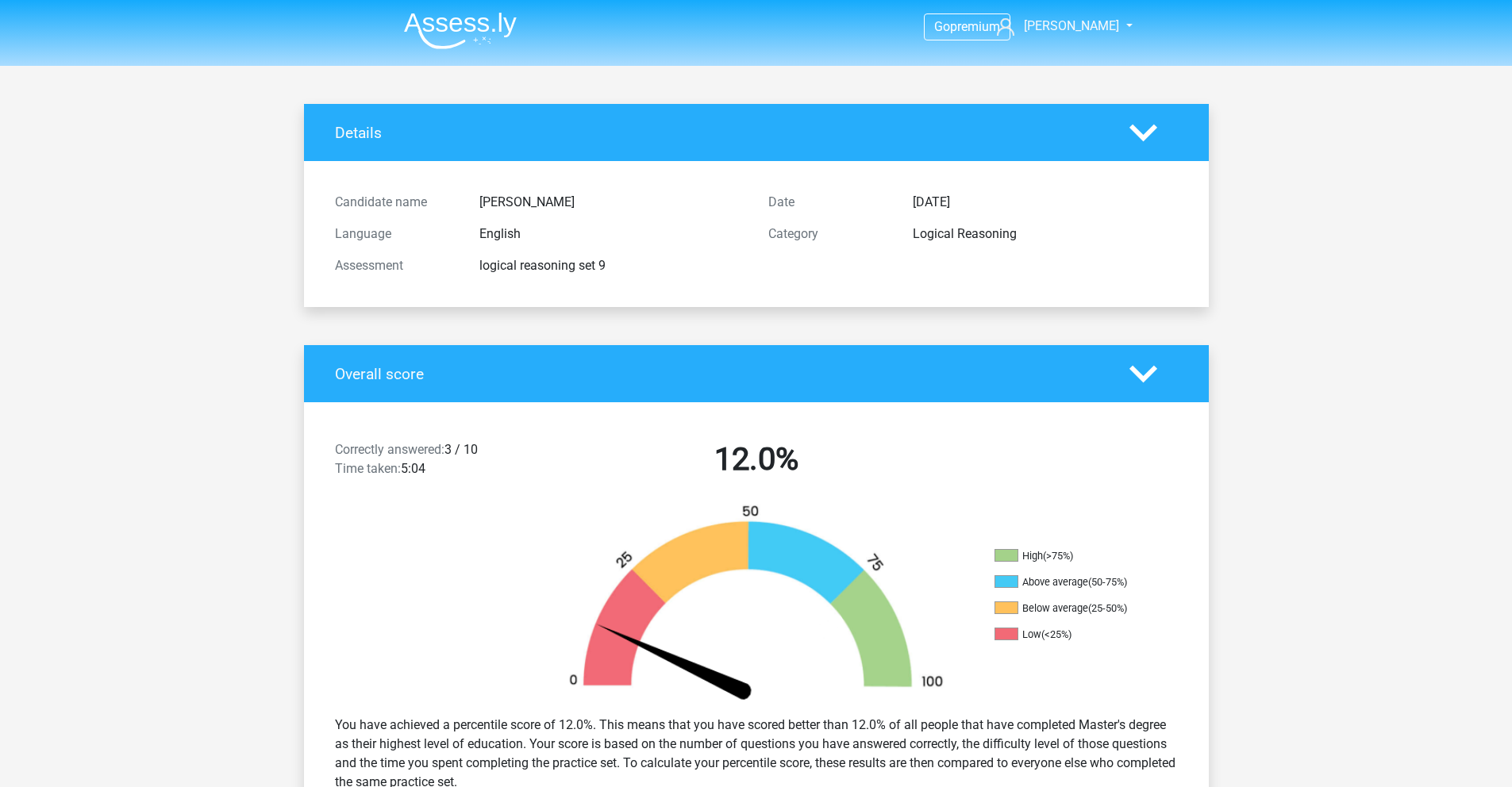
scroll to position [0, 0]
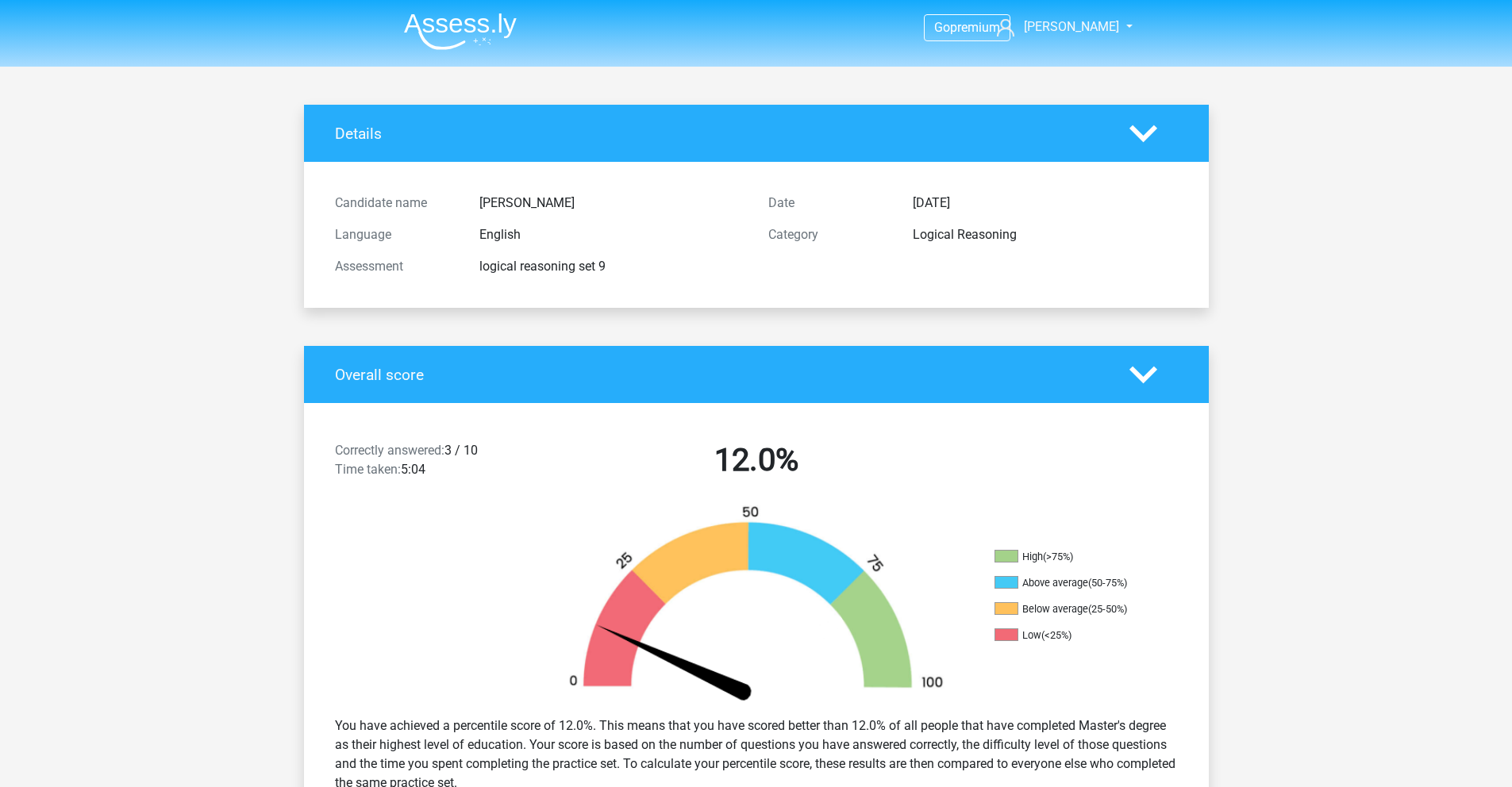
click at [458, 41] on img at bounding box center [460, 31] width 112 height 37
